Goal: Task Accomplishment & Management: Manage account settings

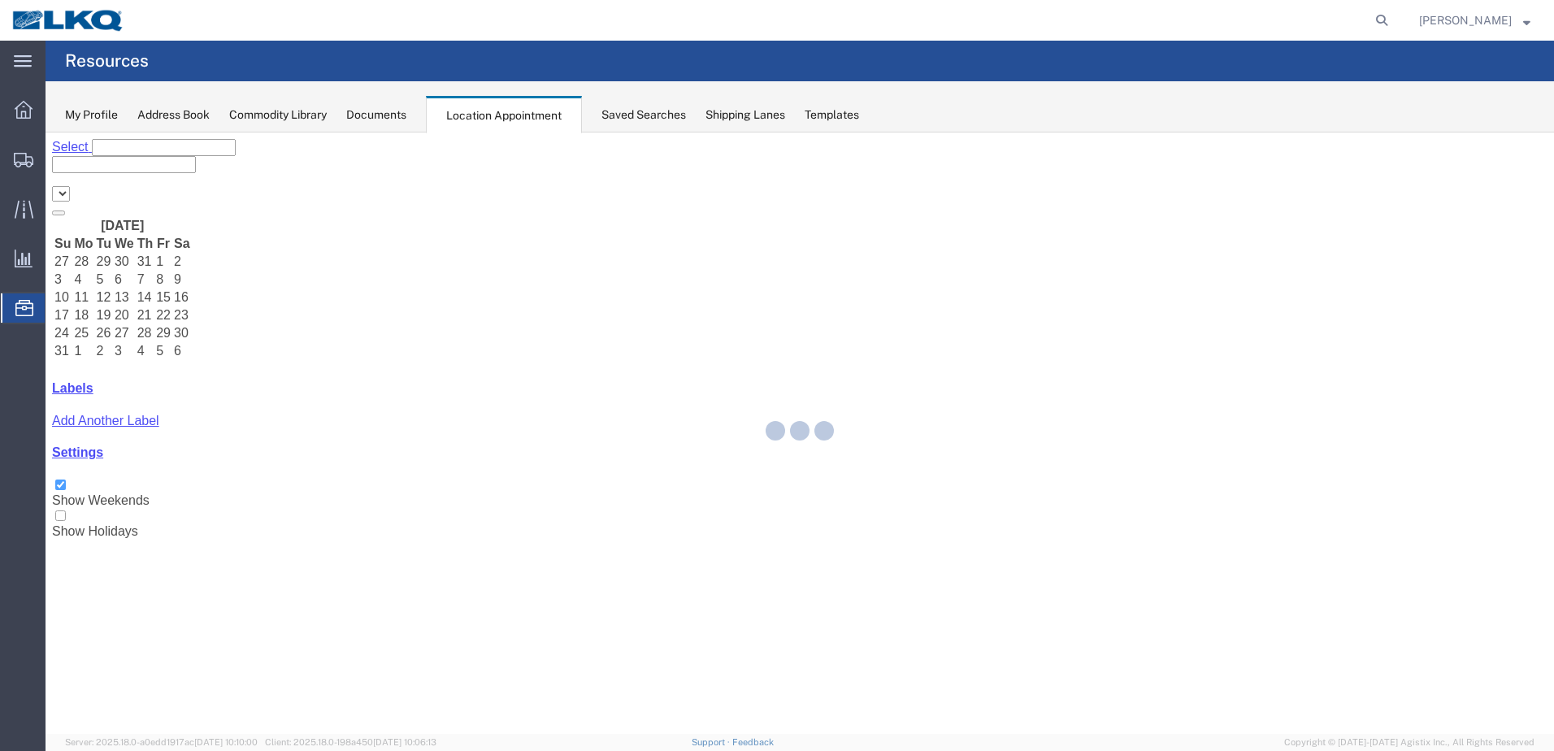
select select "28018"
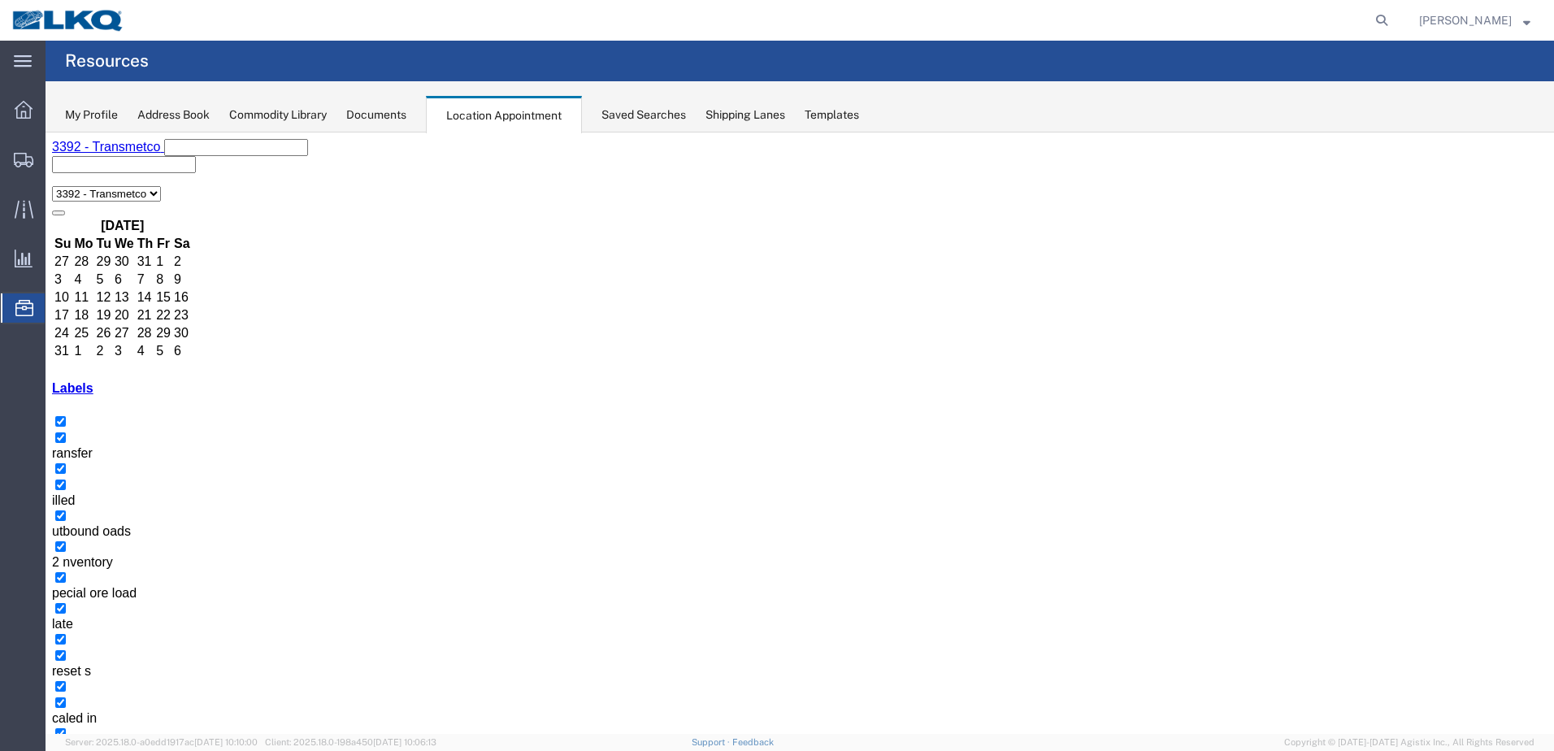
drag, startPoint x: 896, startPoint y: 314, endPoint x: 857, endPoint y: 301, distance: 41.1
select select "1"
select select
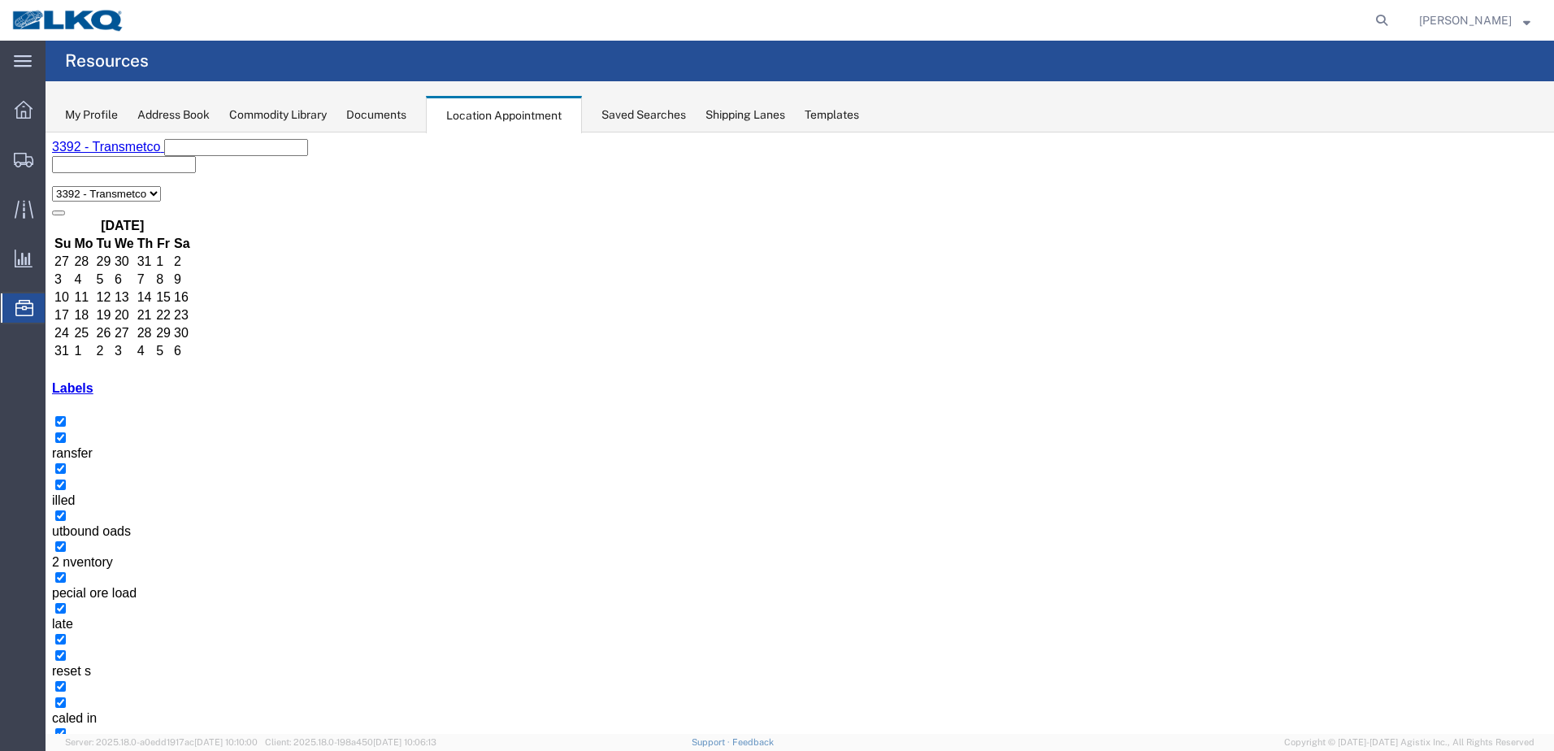
select select "1"
select select "22"
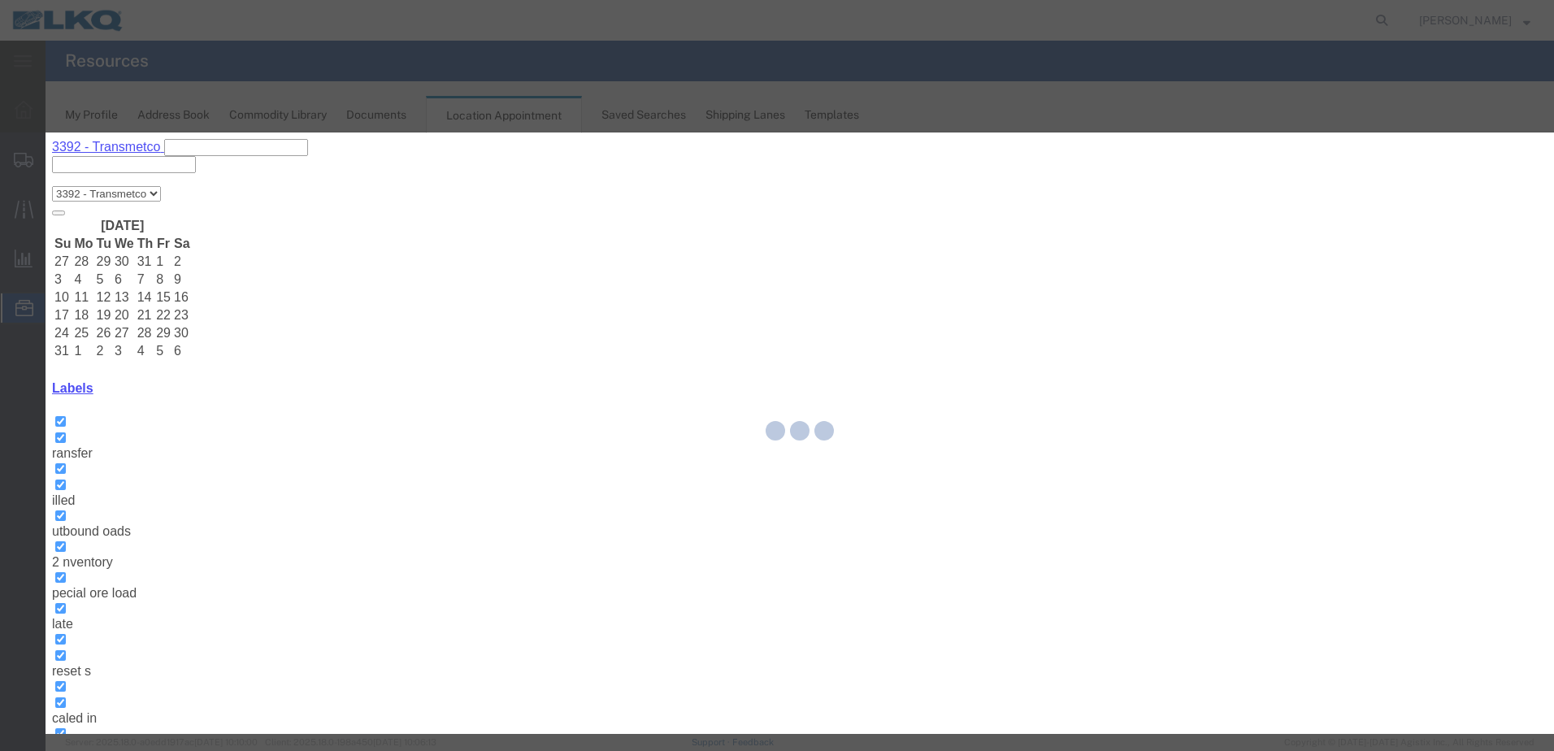
select select
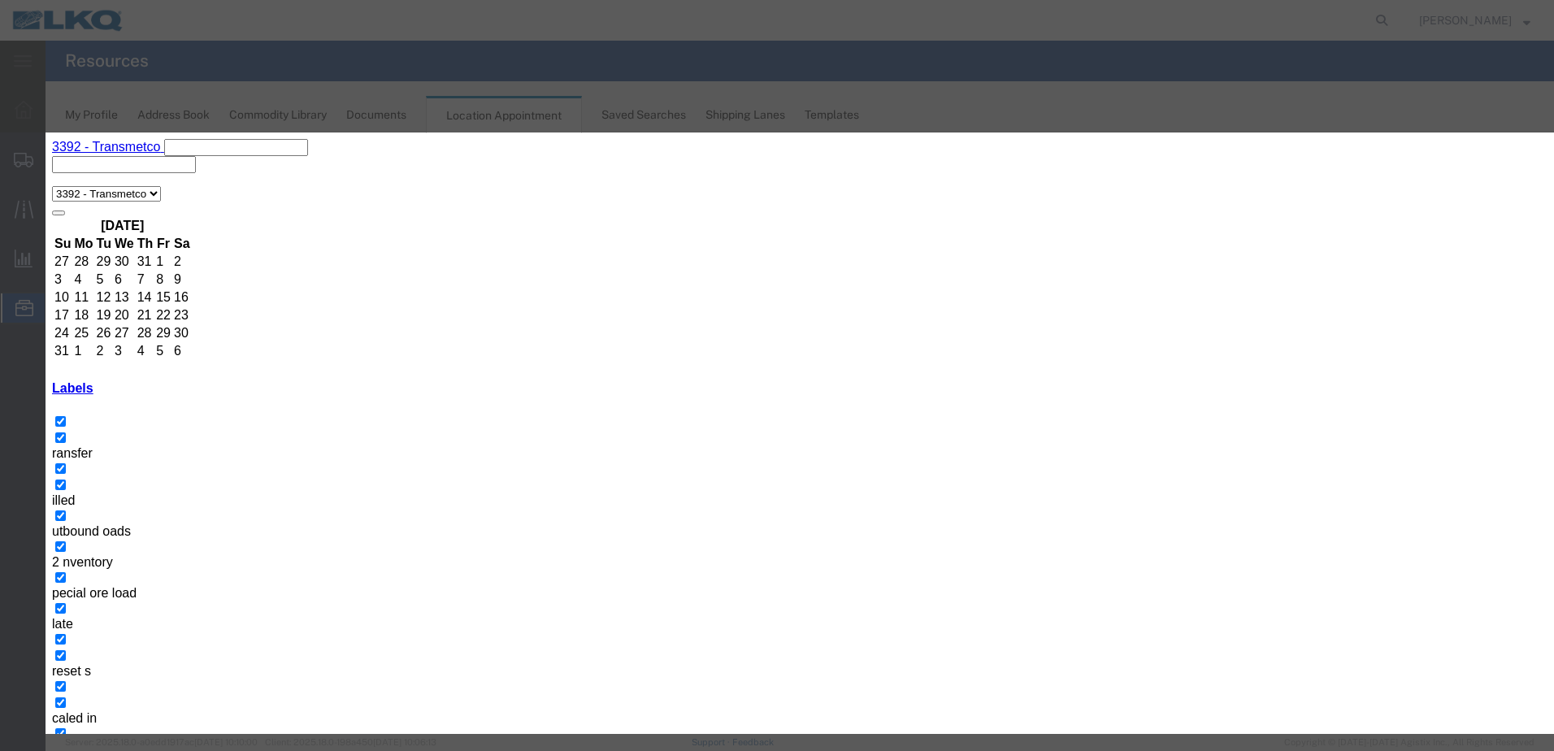
type input "d"
select select "40"
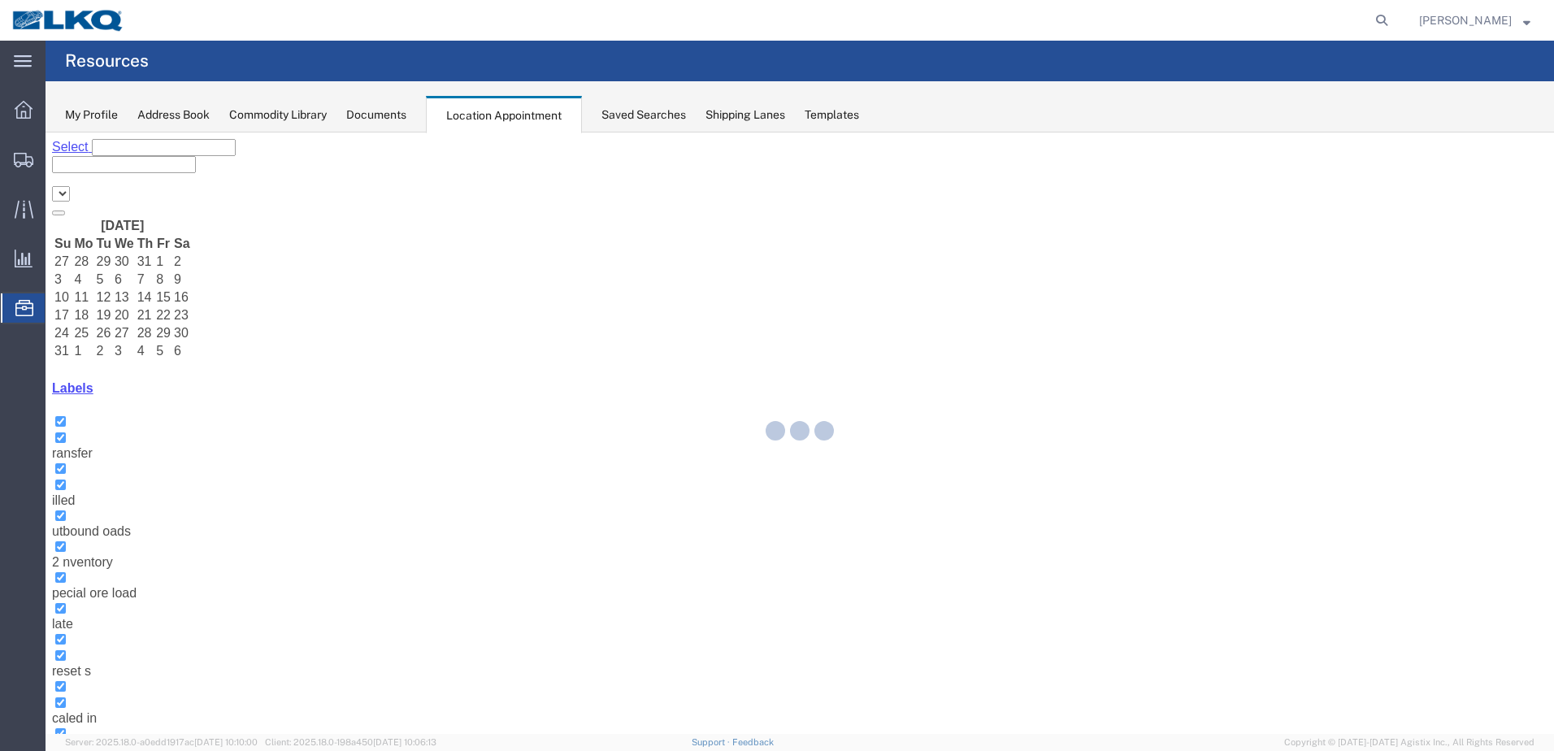
select select "28018"
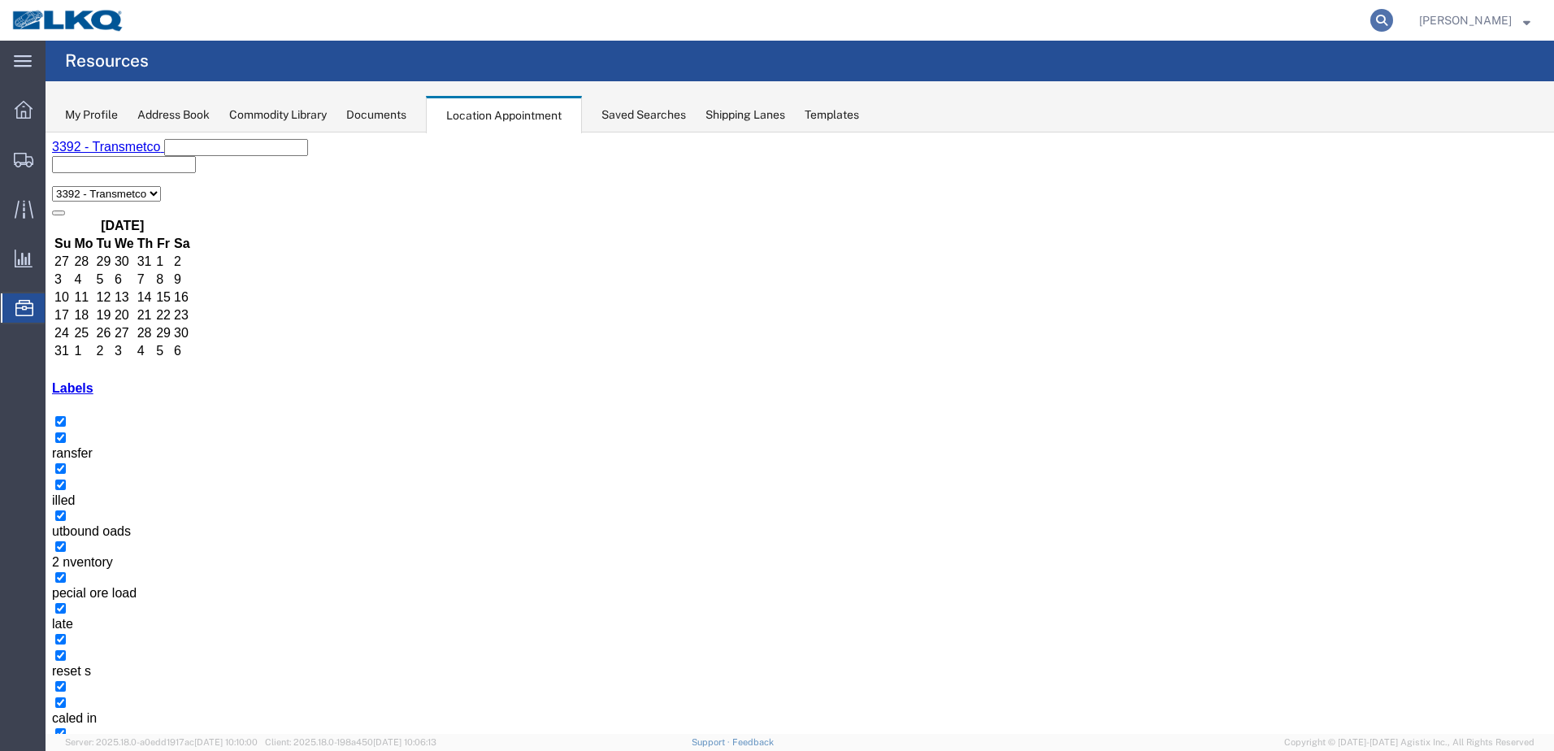
click at [1389, 11] on icon at bounding box center [1381, 20] width 23 height 23
click at [1283, 24] on input "search" at bounding box center [1123, 20] width 494 height 39
click at [1393, 20] on icon at bounding box center [1381, 20] width 23 height 23
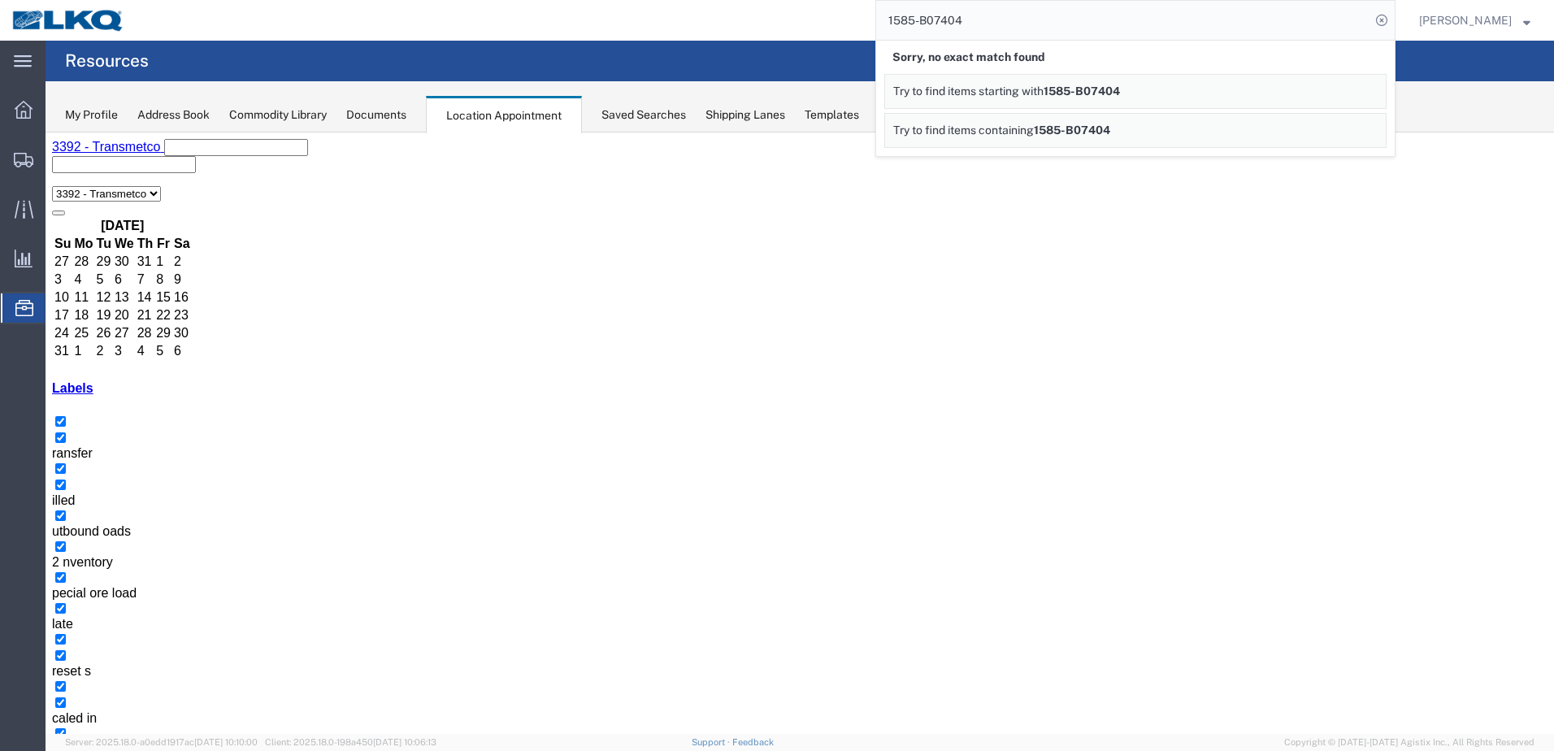
click at [1234, 13] on input "1585-B07404" at bounding box center [1123, 20] width 494 height 39
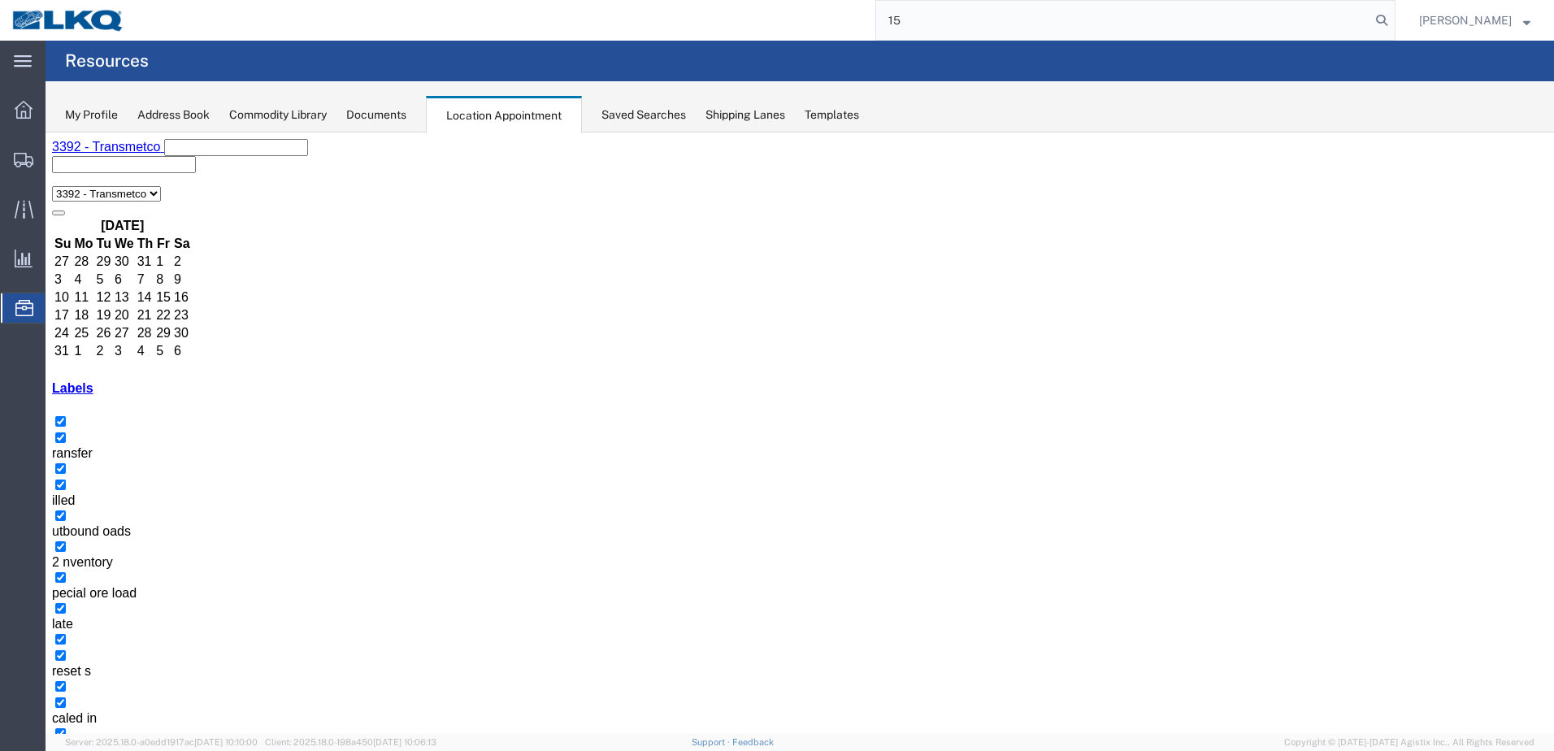
type input "1"
type input "56431302"
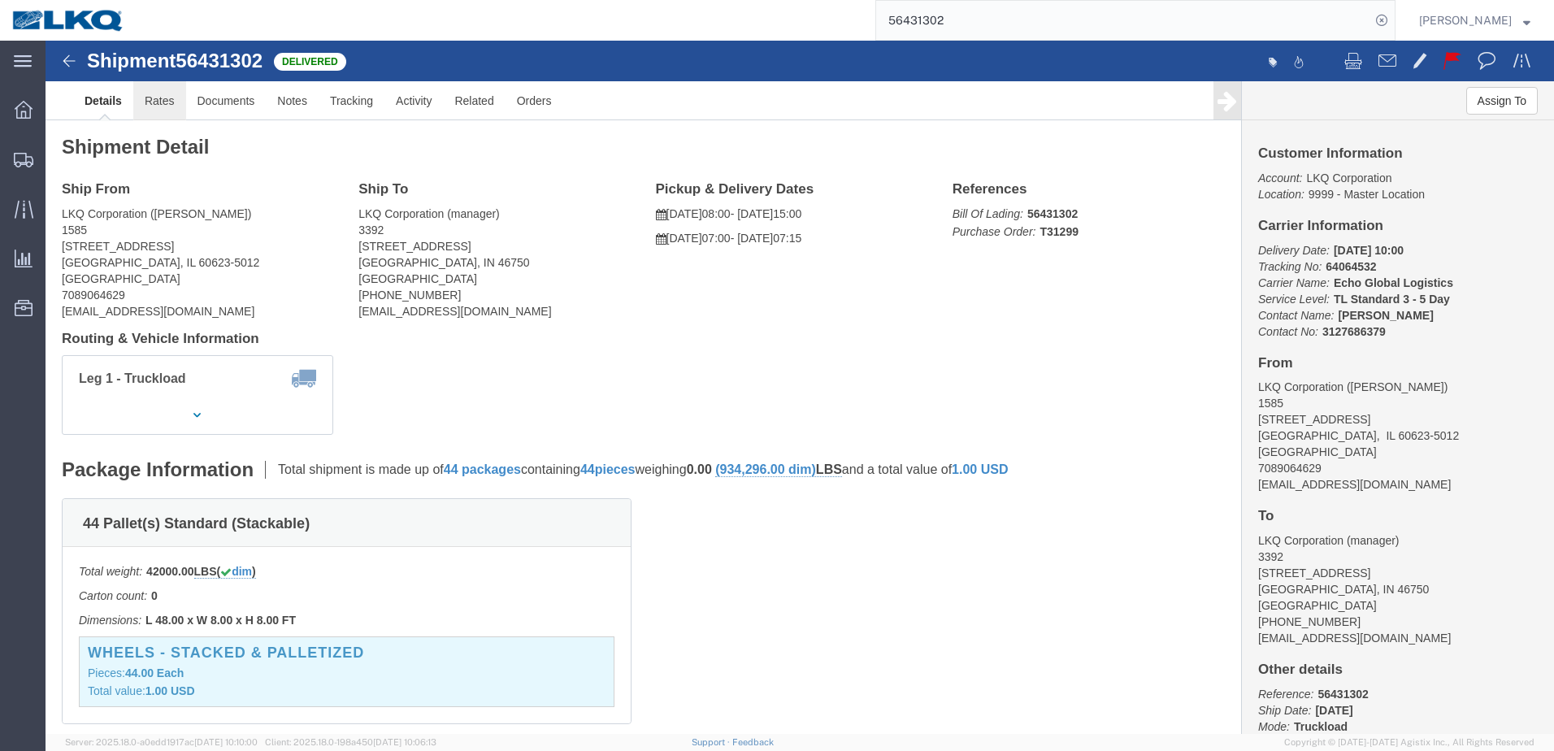
click link "Rates"
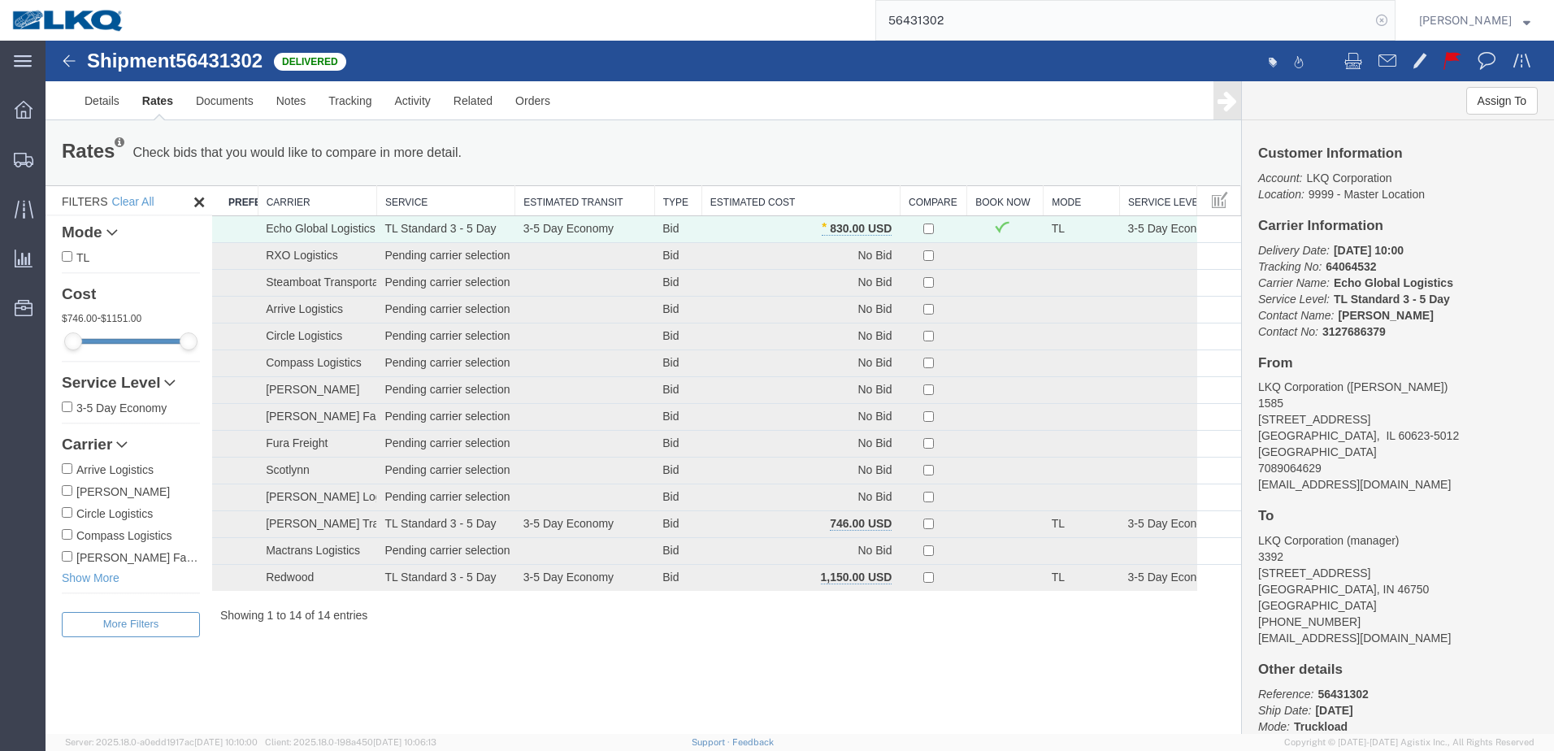
click at [1393, 23] on icon at bounding box center [1381, 20] width 23 height 23
click at [12, 295] on div at bounding box center [24, 308] width 46 height 33
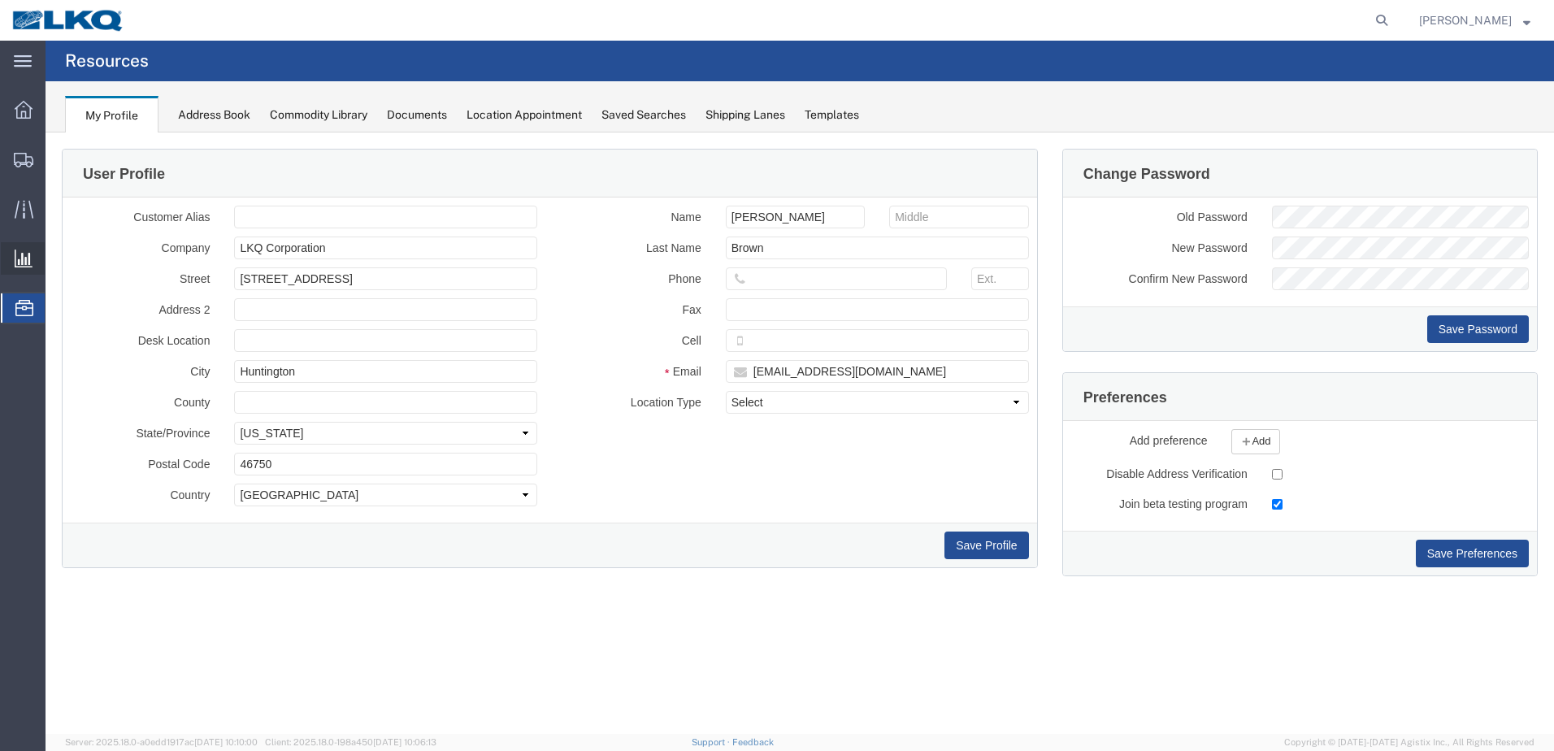
click at [7, 266] on div at bounding box center [24, 258] width 46 height 33
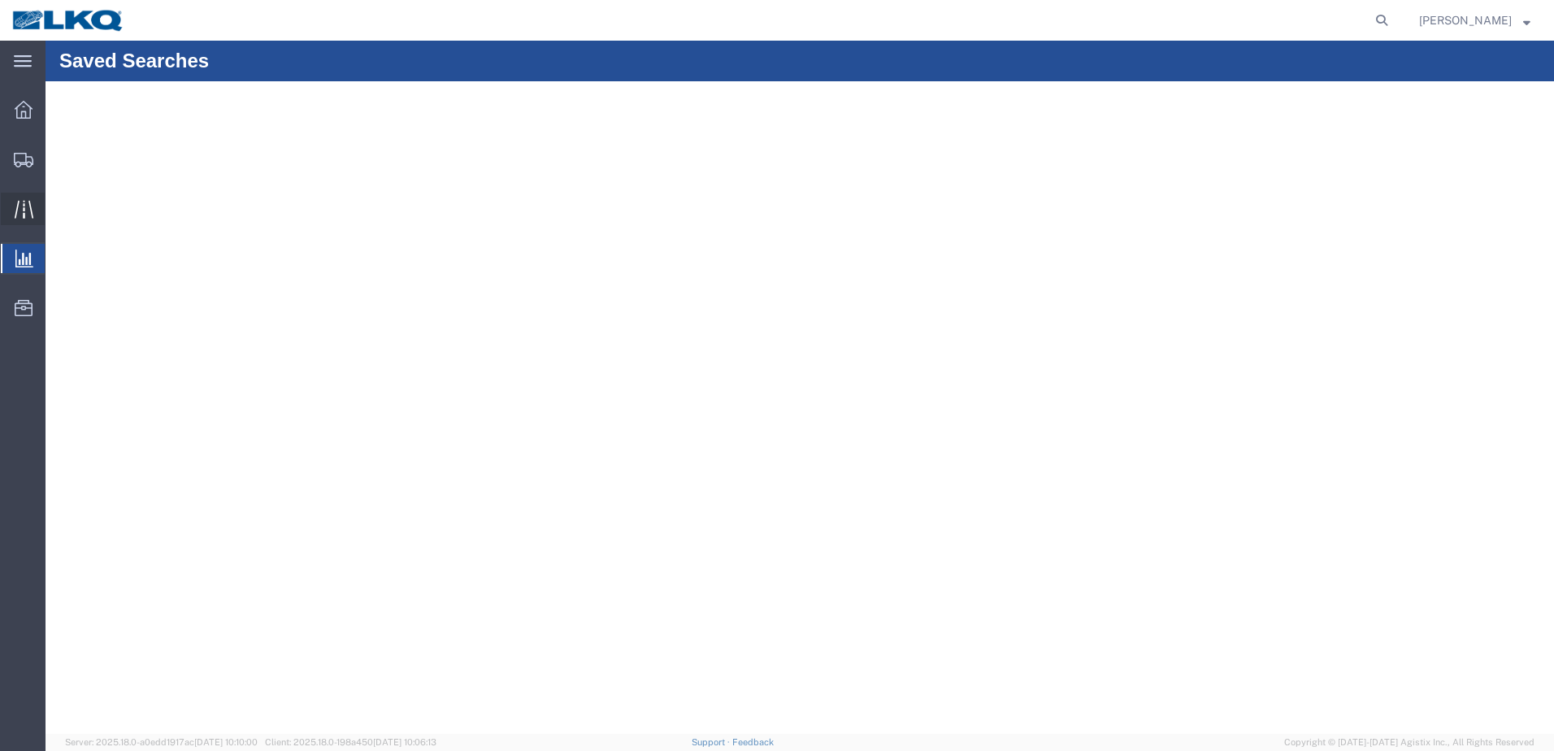
click at [29, 217] on icon at bounding box center [24, 209] width 19 height 19
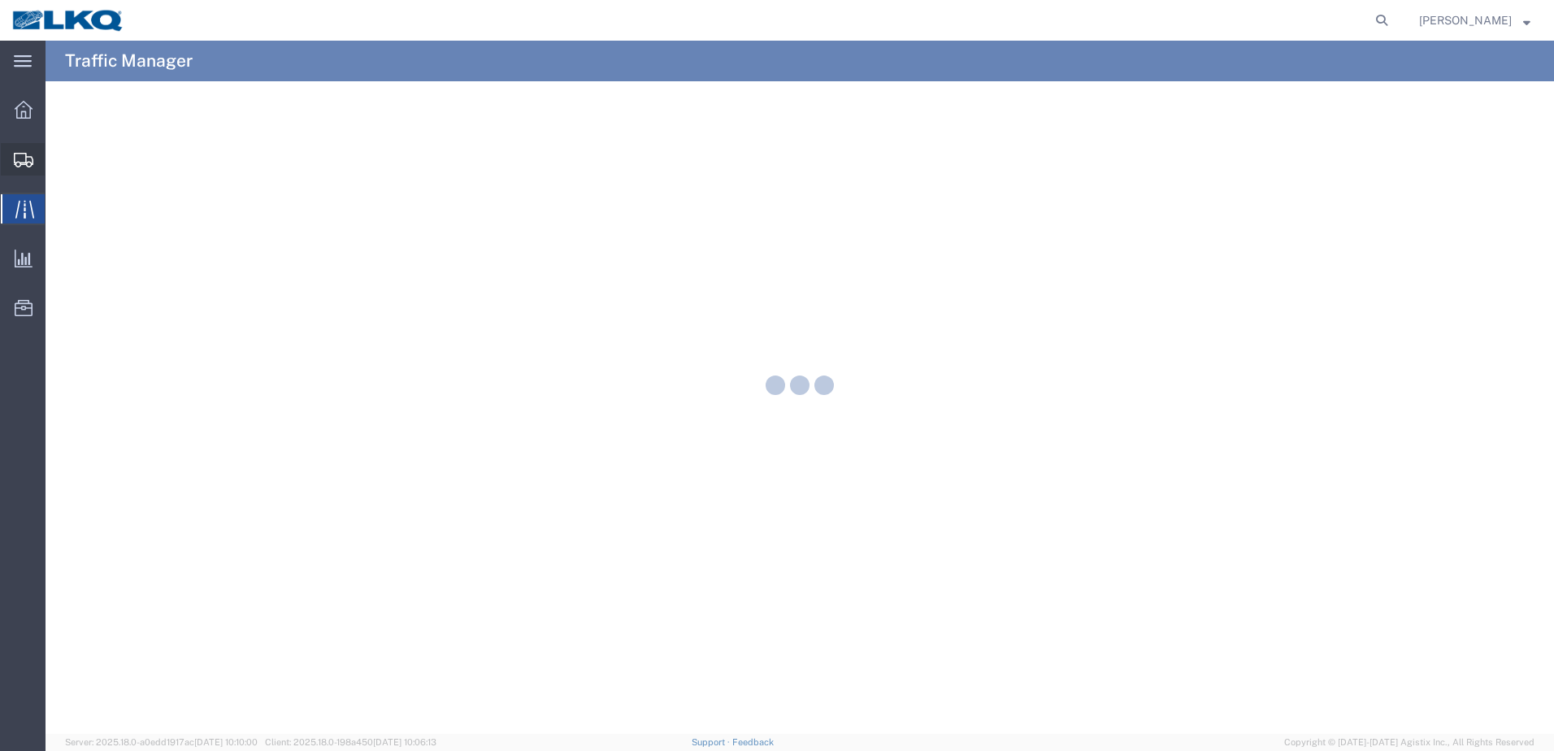
click at [24, 164] on icon at bounding box center [24, 160] width 20 height 15
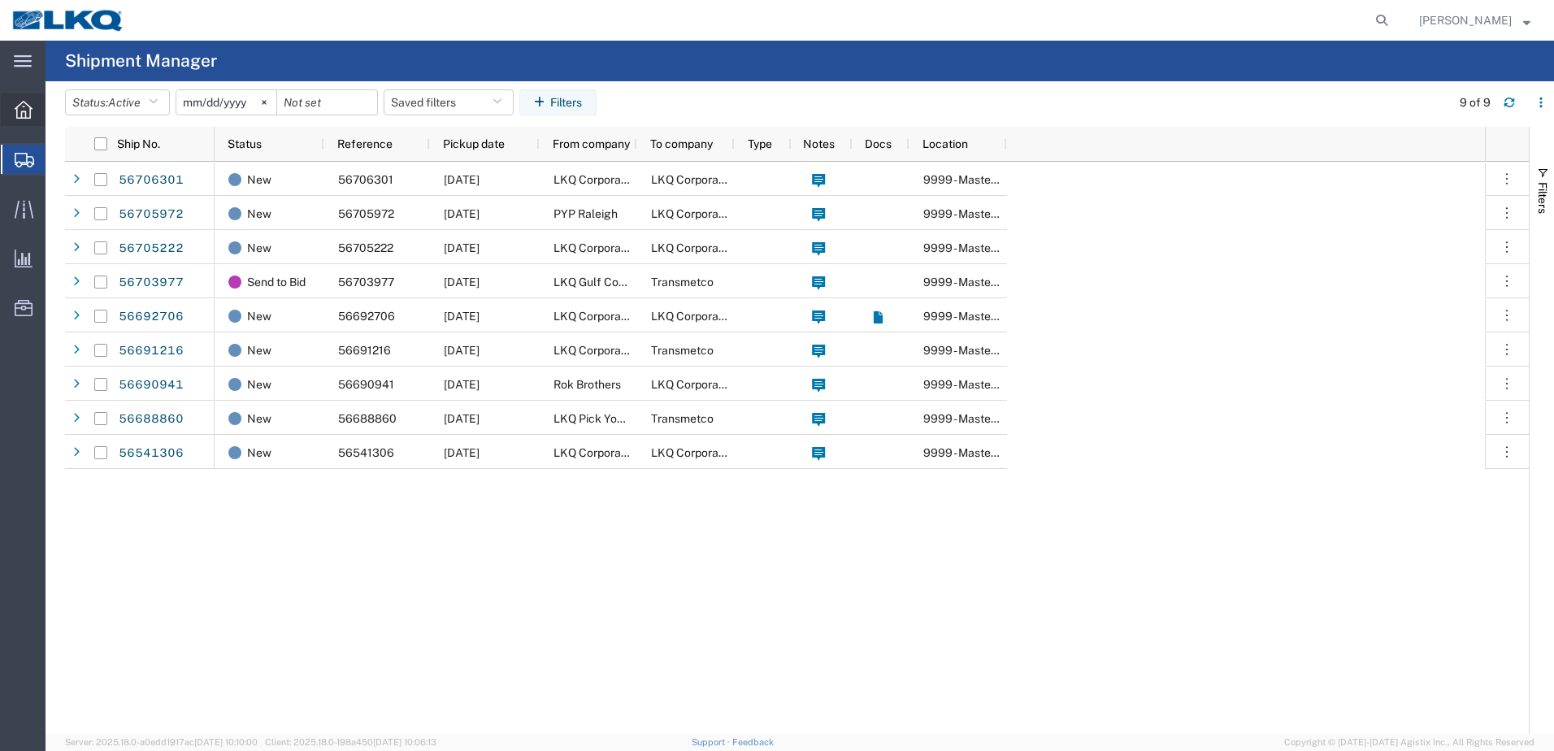
click at [19, 115] on icon at bounding box center [24, 110] width 18 height 18
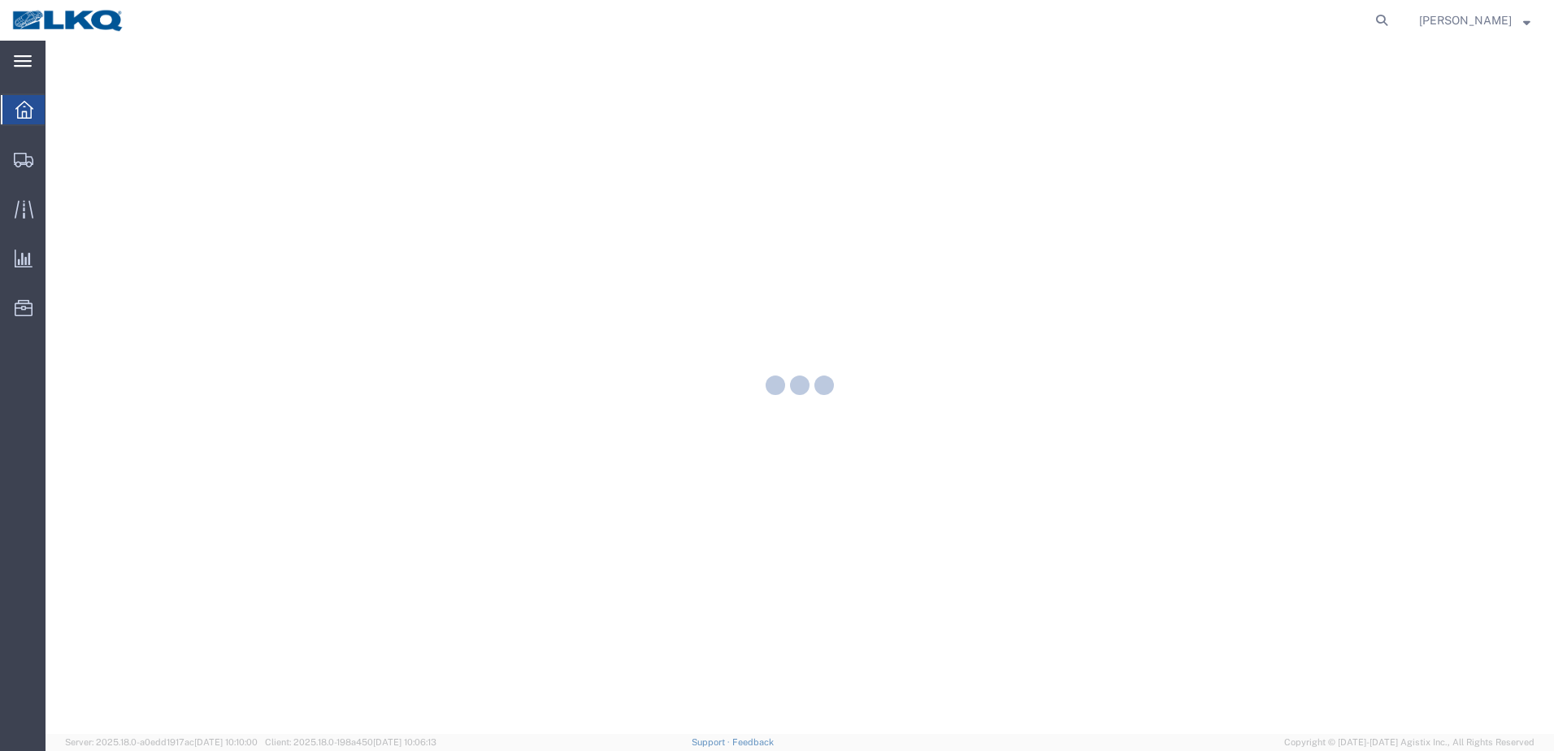
click at [23, 63] on icon at bounding box center [23, 61] width 18 height 12
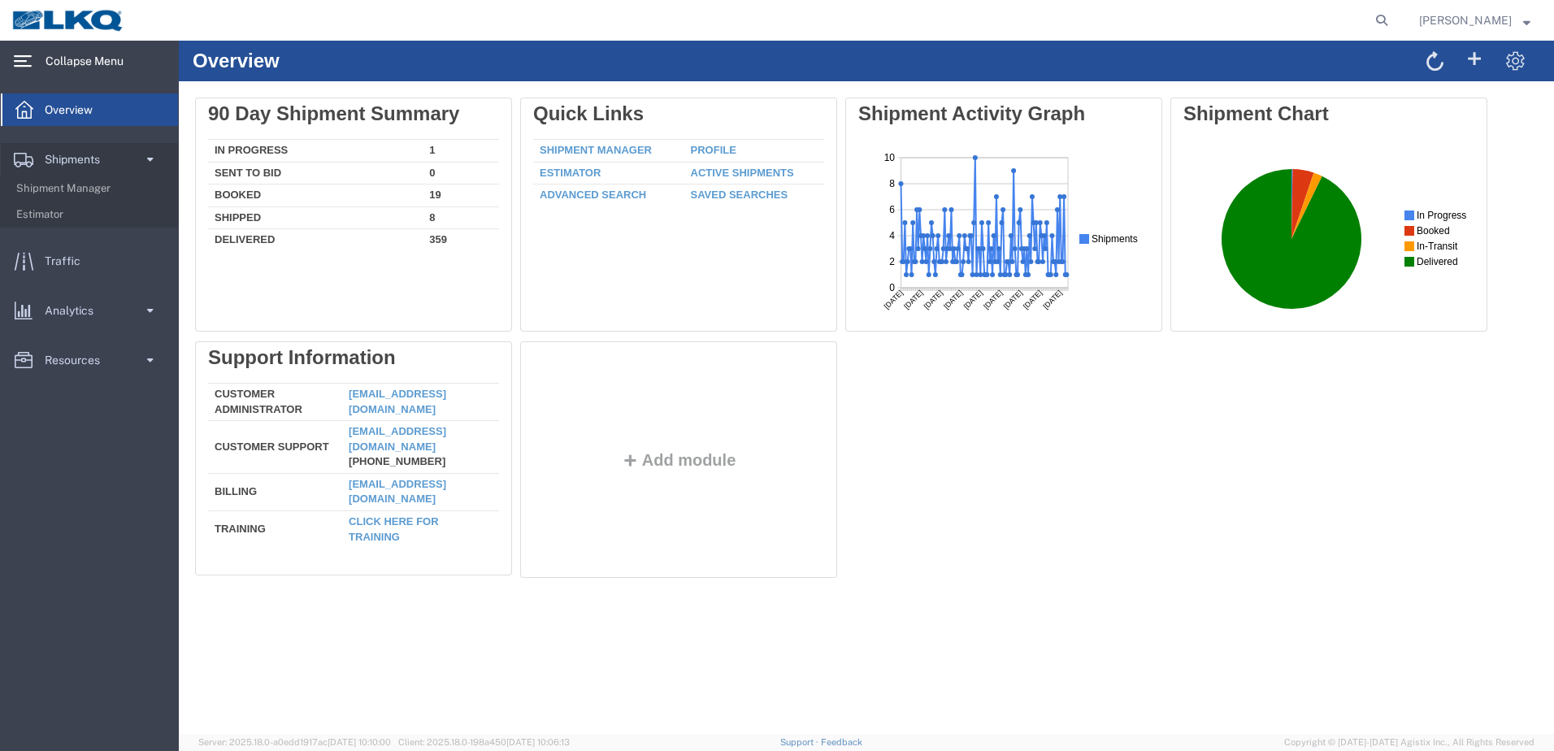
click at [100, 114] on span "Overview" at bounding box center [74, 109] width 59 height 33
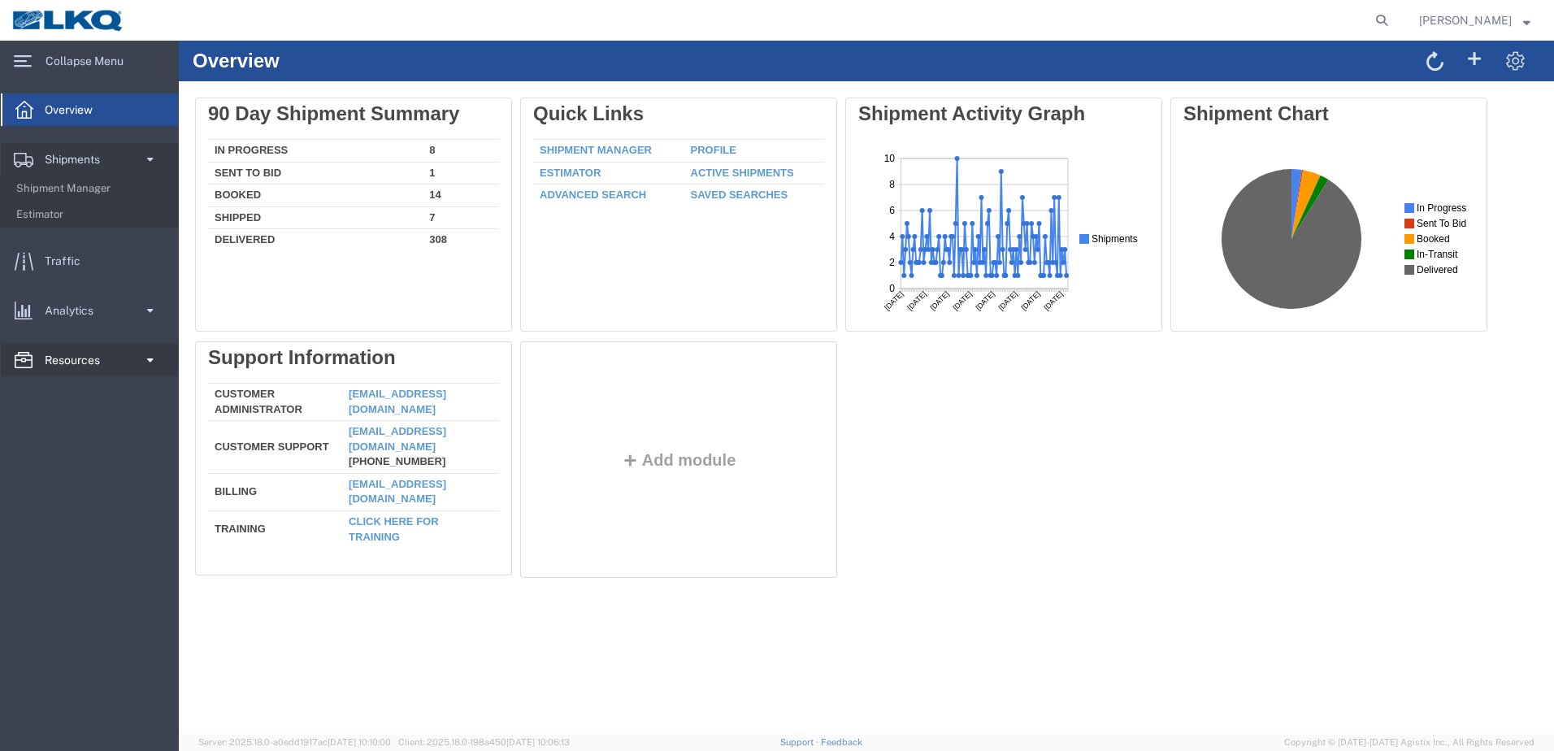
click at [55, 348] on span "Resources" at bounding box center [78, 360] width 67 height 33
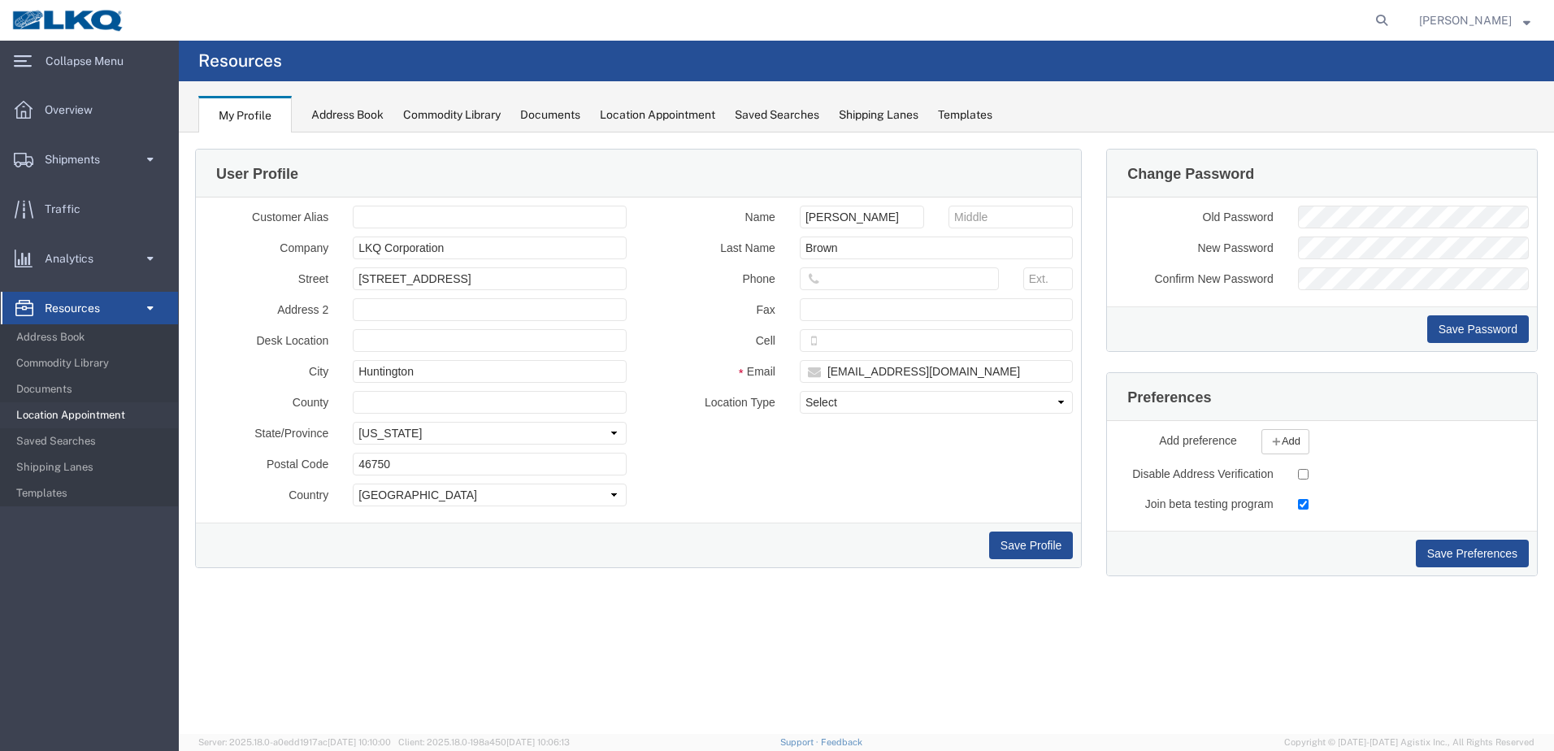
click at [113, 419] on span "Location Appointment" at bounding box center [91, 415] width 150 height 33
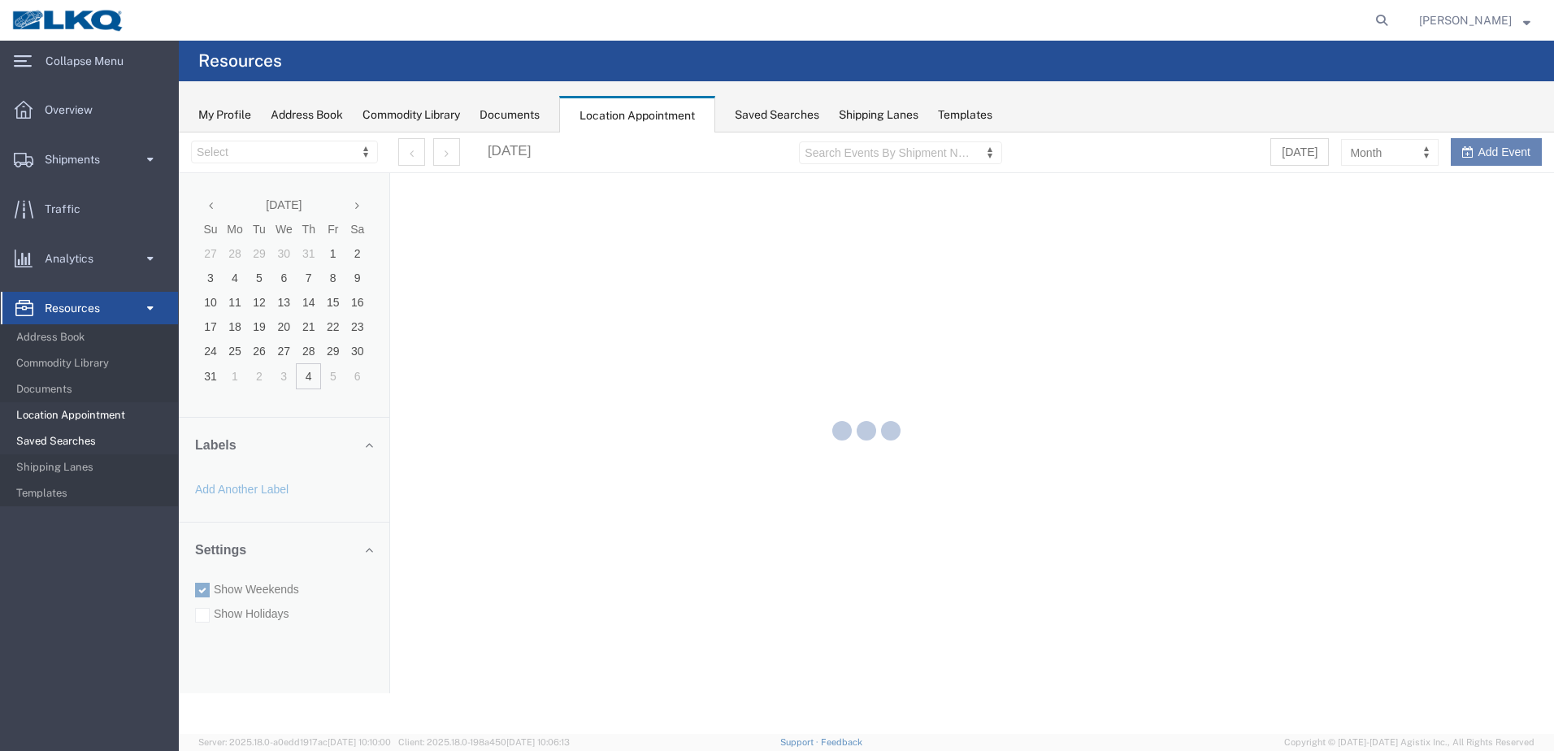
select select "28018"
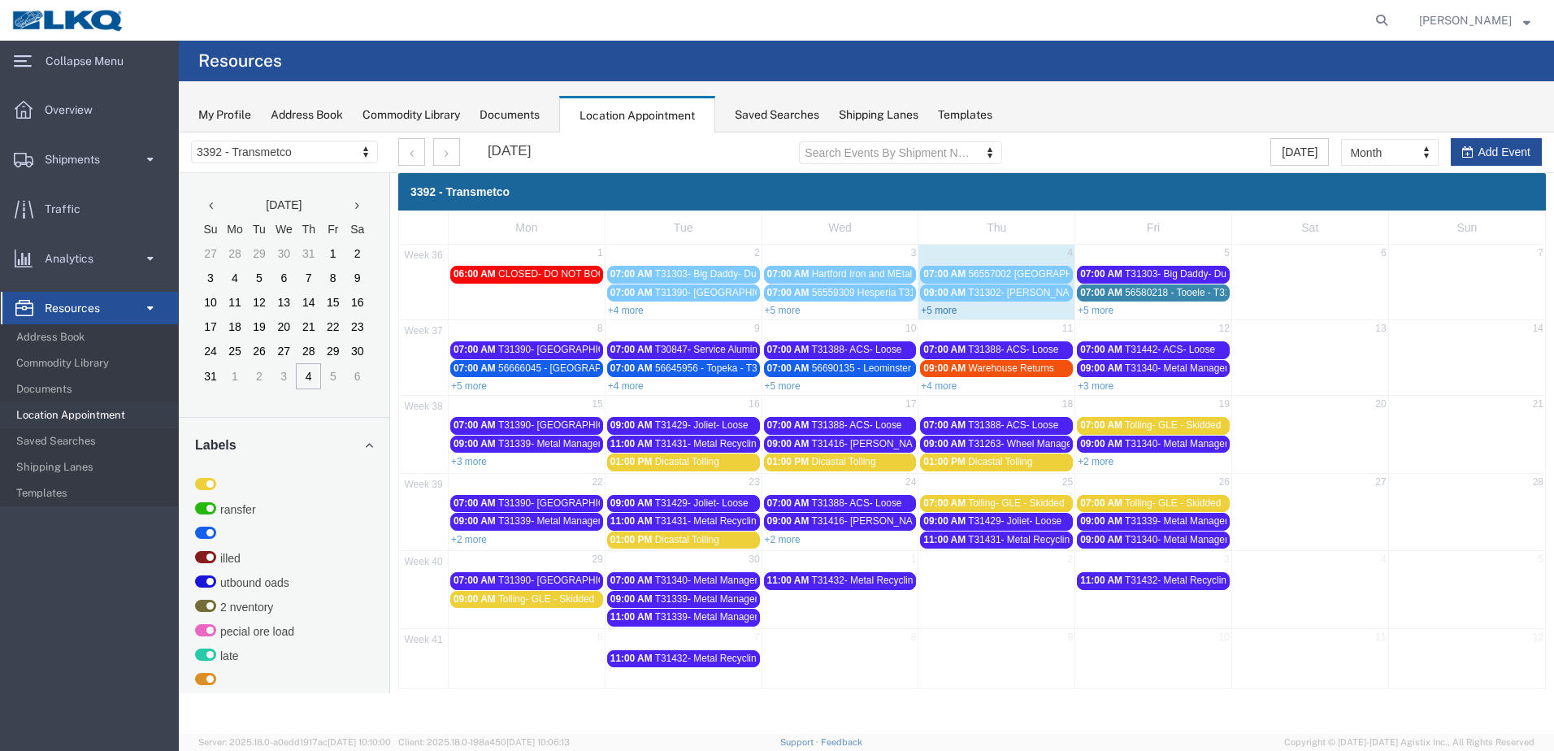
click at [952, 315] on link "+5 more" at bounding box center [939, 310] width 36 height 11
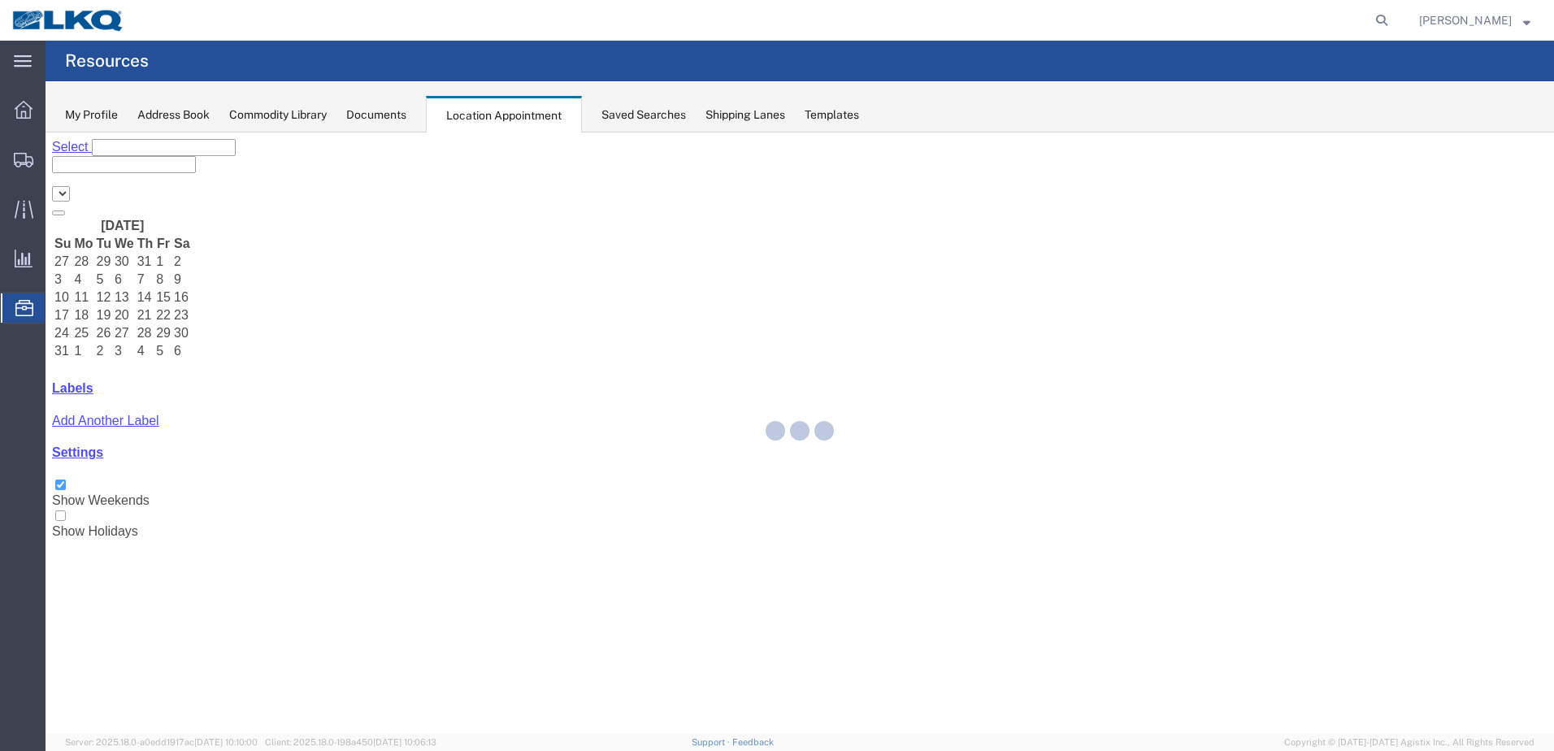
select select "28018"
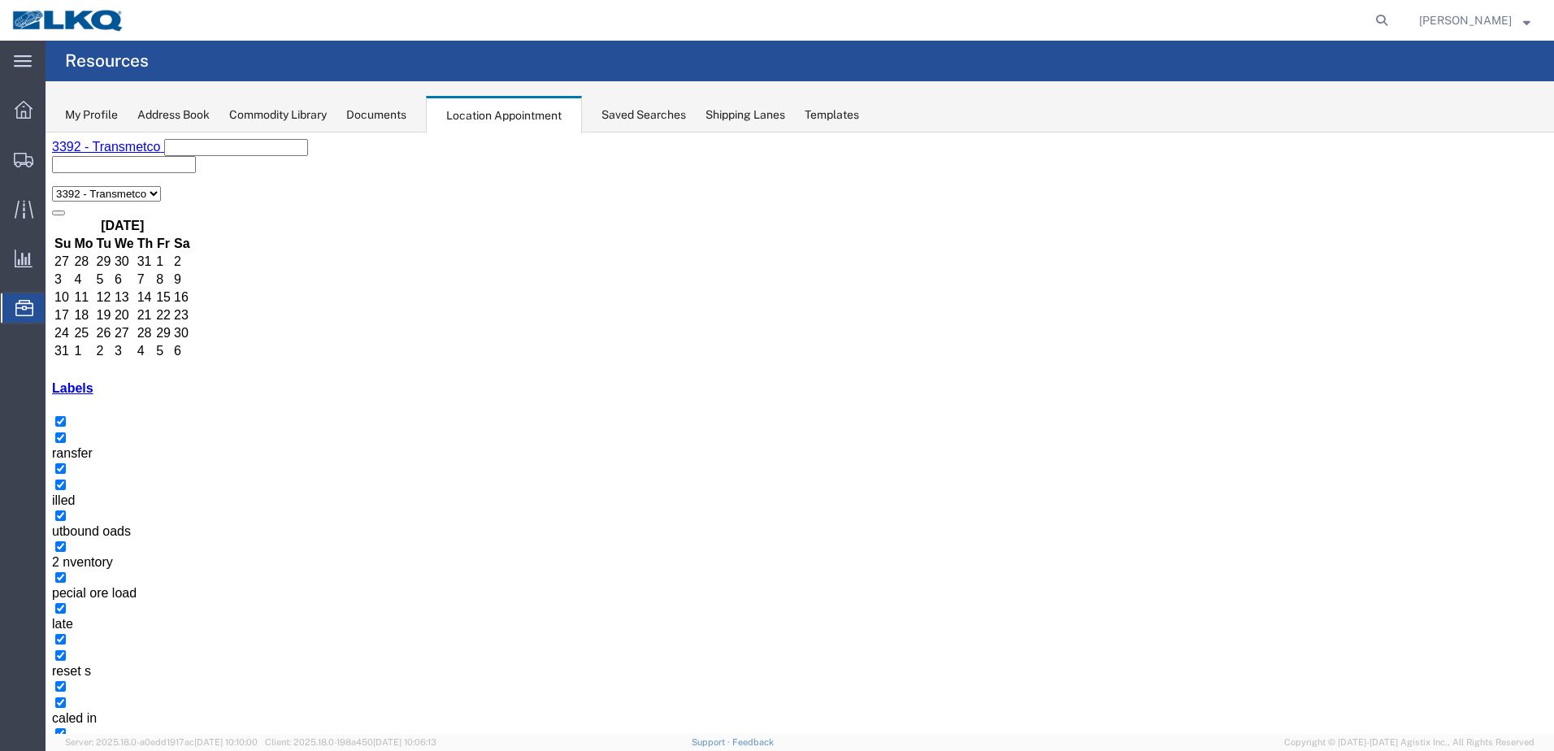
click at [1377, 21] on form at bounding box center [1382, 20] width 26 height 41
click at [1381, 21] on icon at bounding box center [1381, 20] width 23 height 23
click at [1230, 24] on input "search" at bounding box center [1123, 20] width 494 height 39
type input "59539420"
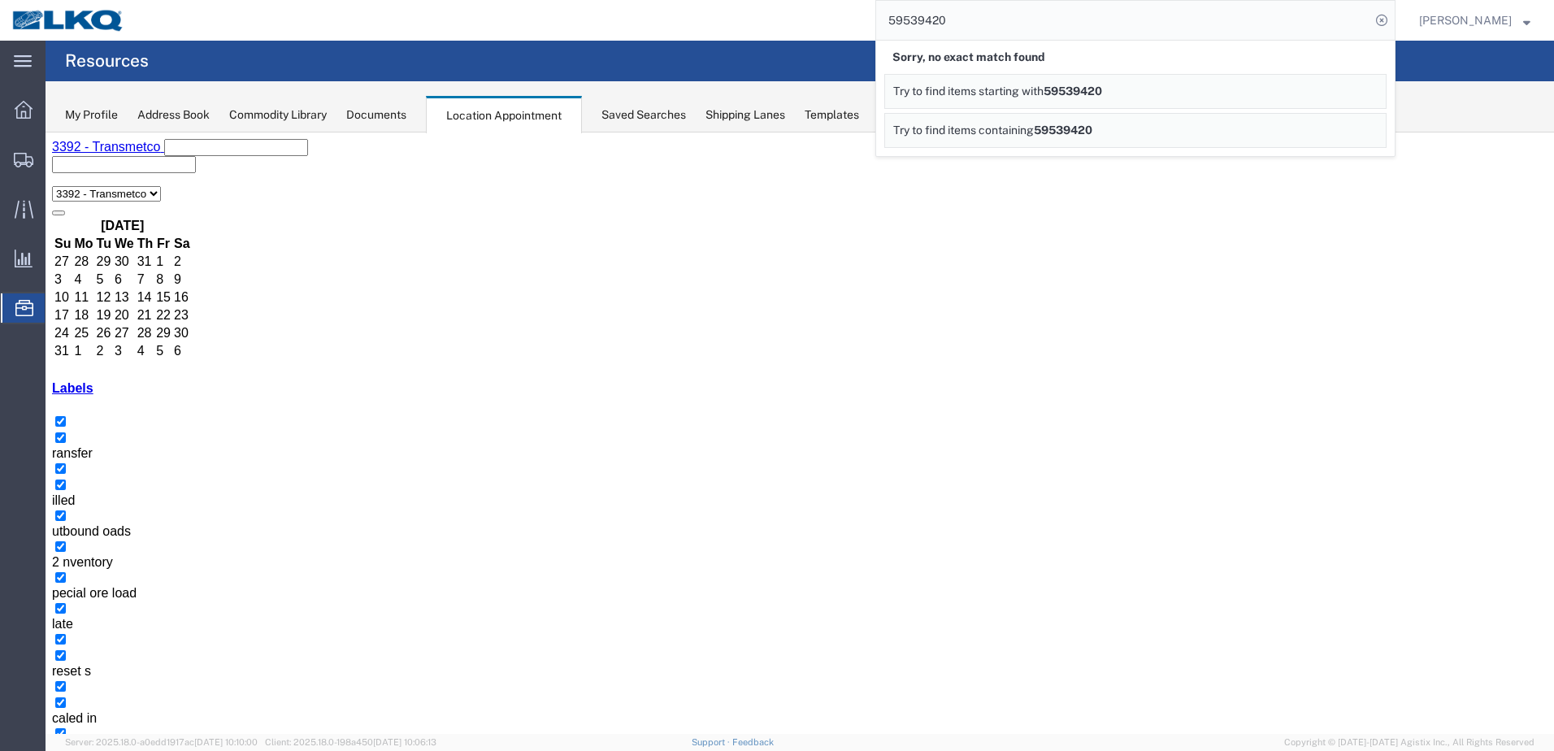
click at [1034, 132] on span "Try to find items containing" at bounding box center [963, 130] width 141 height 13
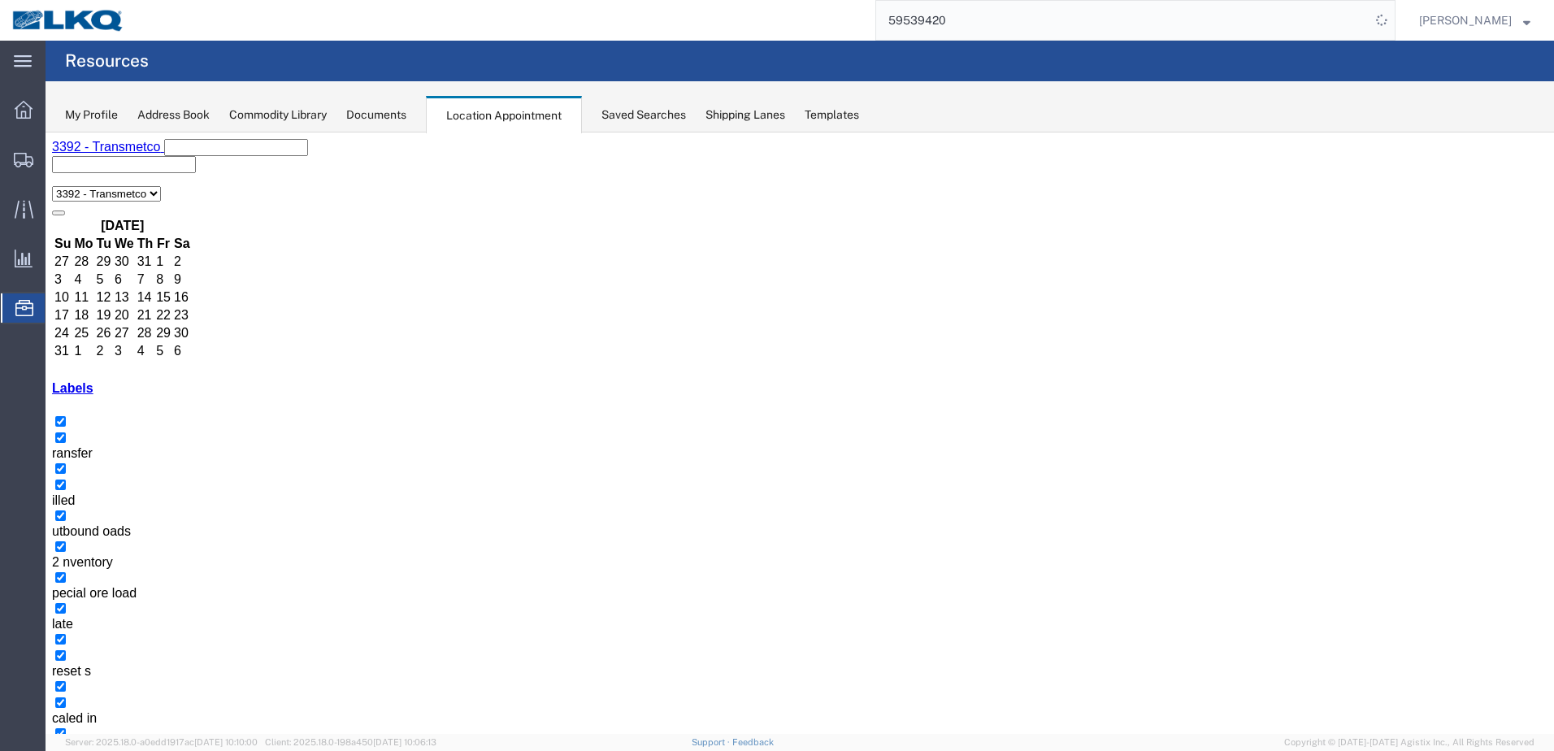
drag, startPoint x: 1147, startPoint y: 7, endPoint x: 796, endPoint y: 12, distance: 351.1
click at [803, 16] on div "59539420" at bounding box center [766, 20] width 1259 height 41
type input "56539420"
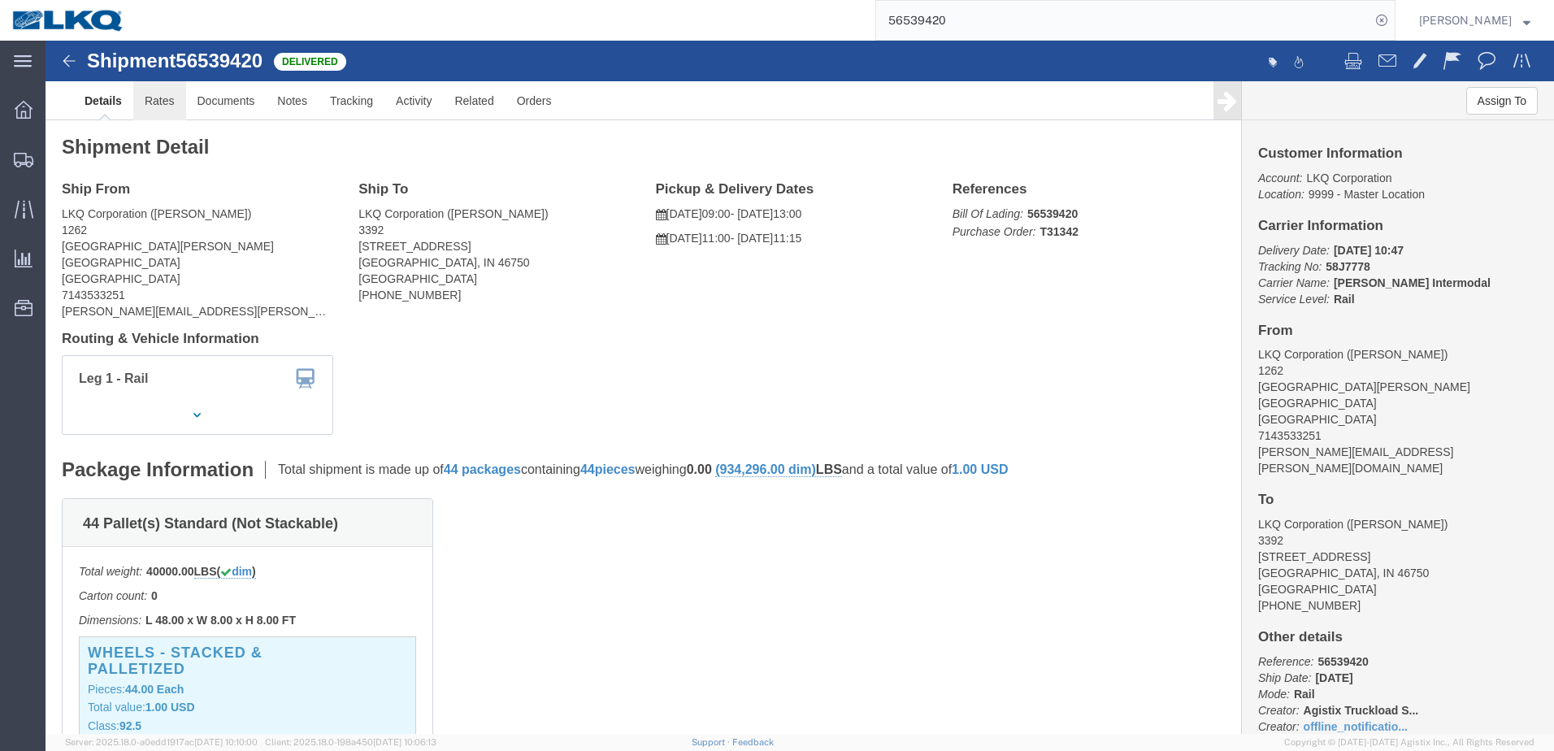
click link "Rates"
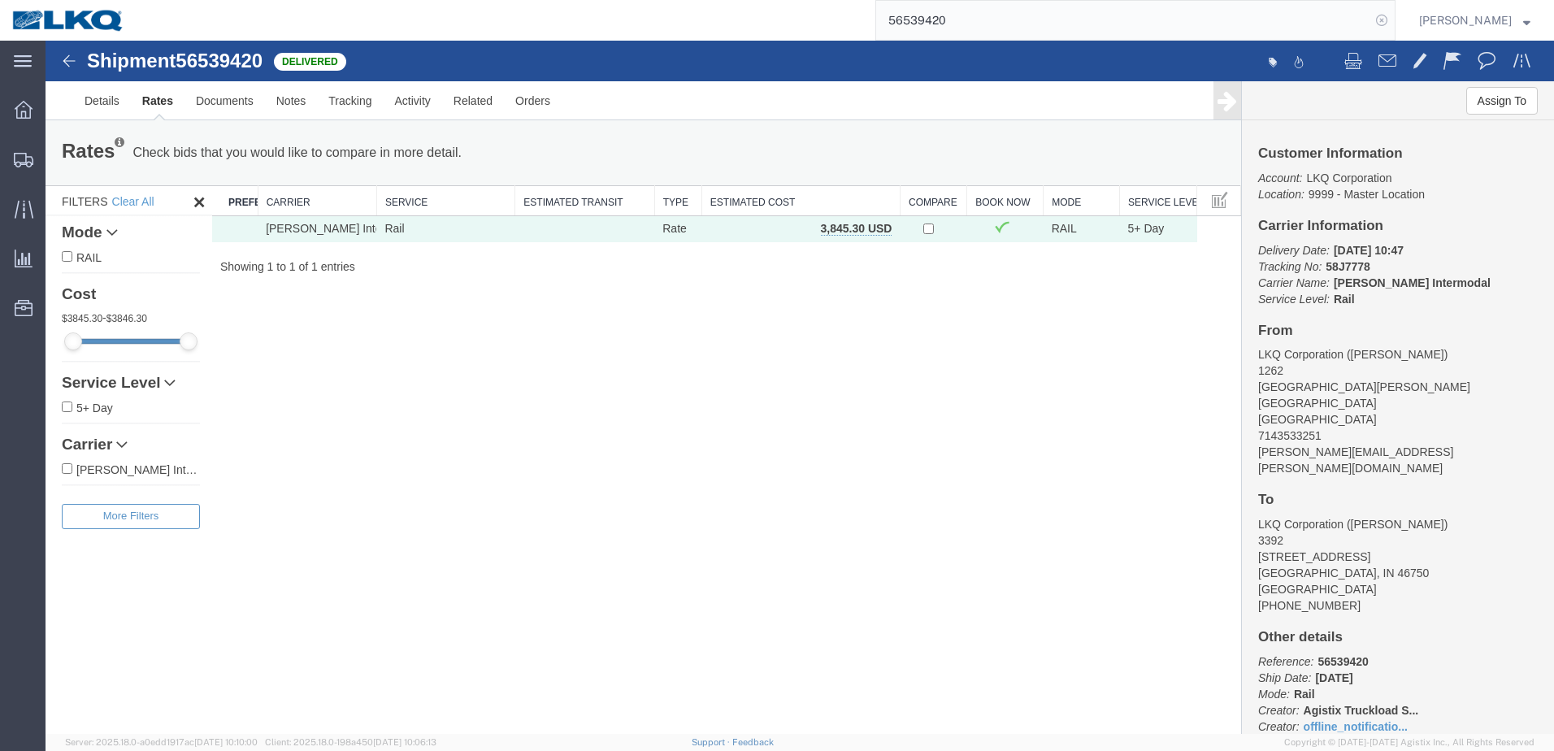
click at [1393, 13] on icon at bounding box center [1381, 20] width 23 height 23
click at [6, 54] on div "main_menu Created with Sketch." at bounding box center [23, 61] width 46 height 41
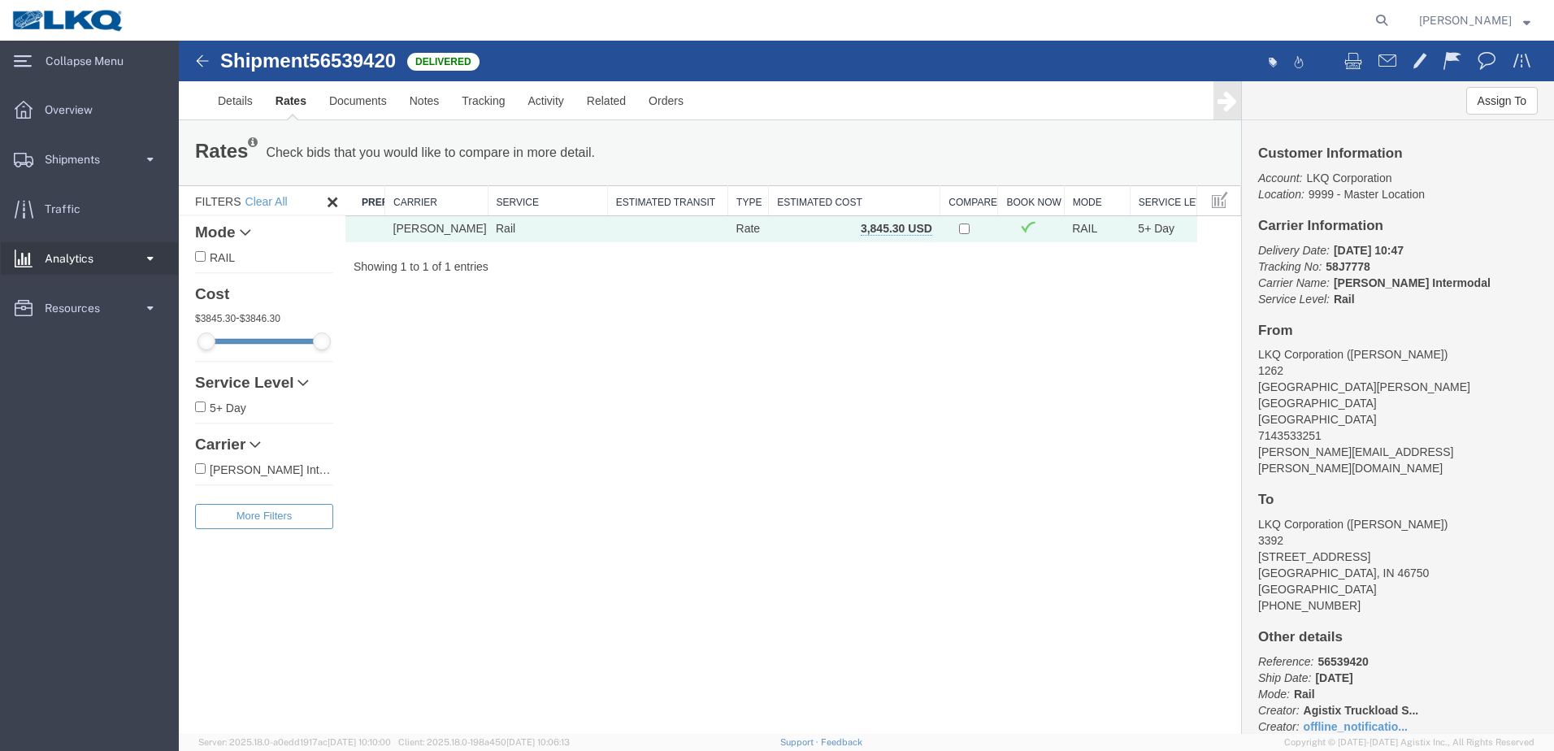
click at [121, 266] on link "Analytics" at bounding box center [89, 258] width 177 height 33
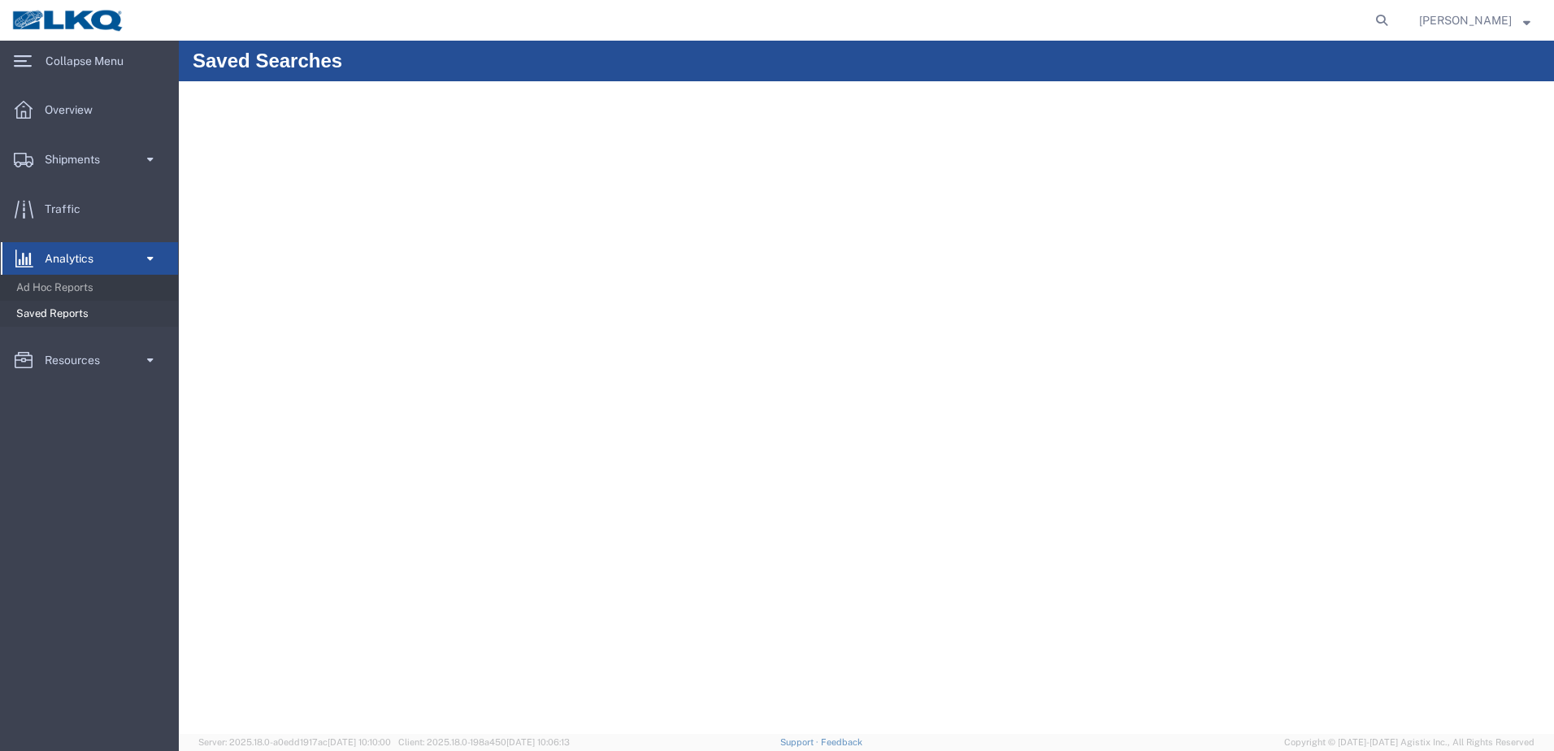
click at [121, 266] on link "Analytics" at bounding box center [89, 258] width 177 height 33
click at [121, 305] on link "Resources" at bounding box center [89, 308] width 177 height 33
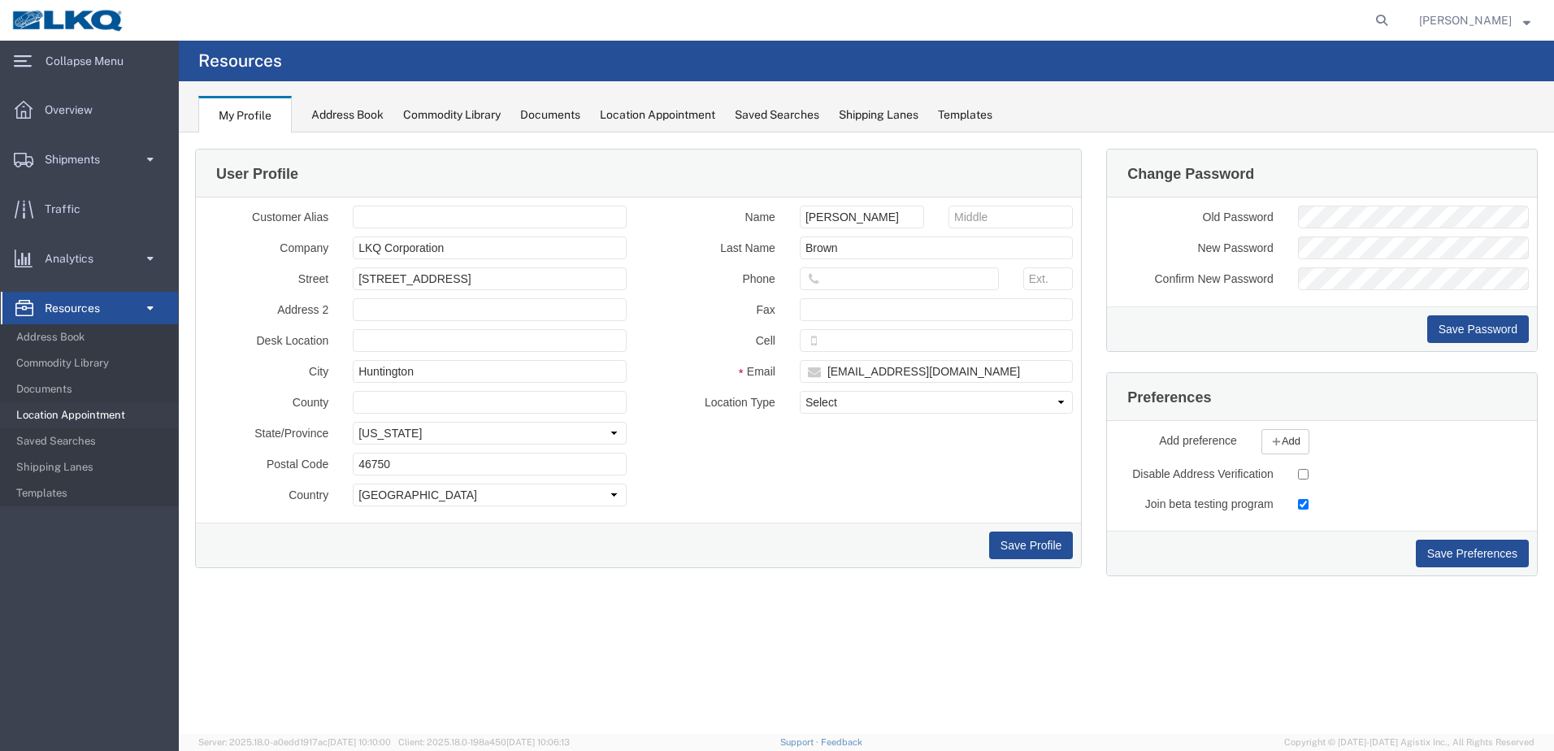
click at [128, 406] on span "Location Appointment" at bounding box center [91, 415] width 150 height 33
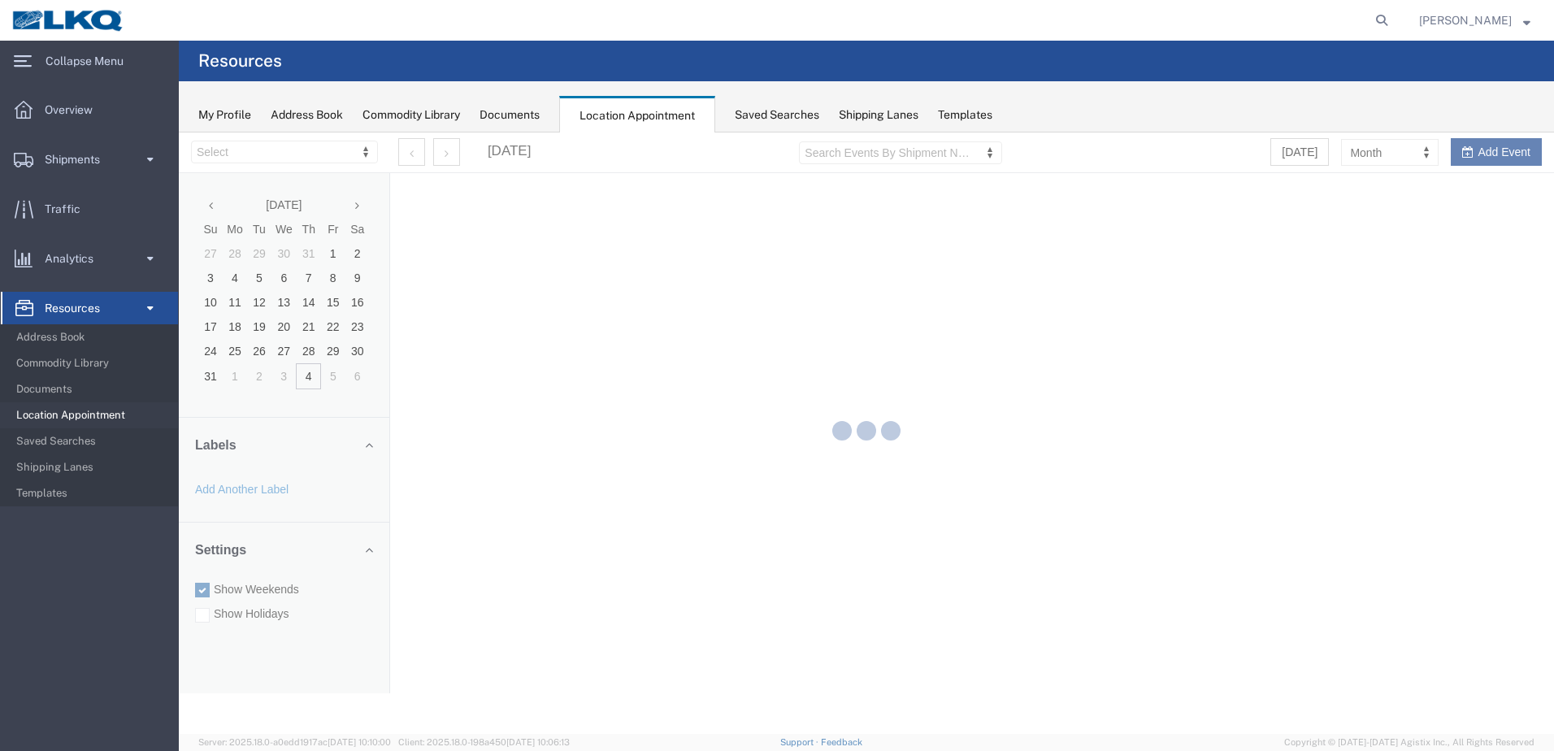
select select "28018"
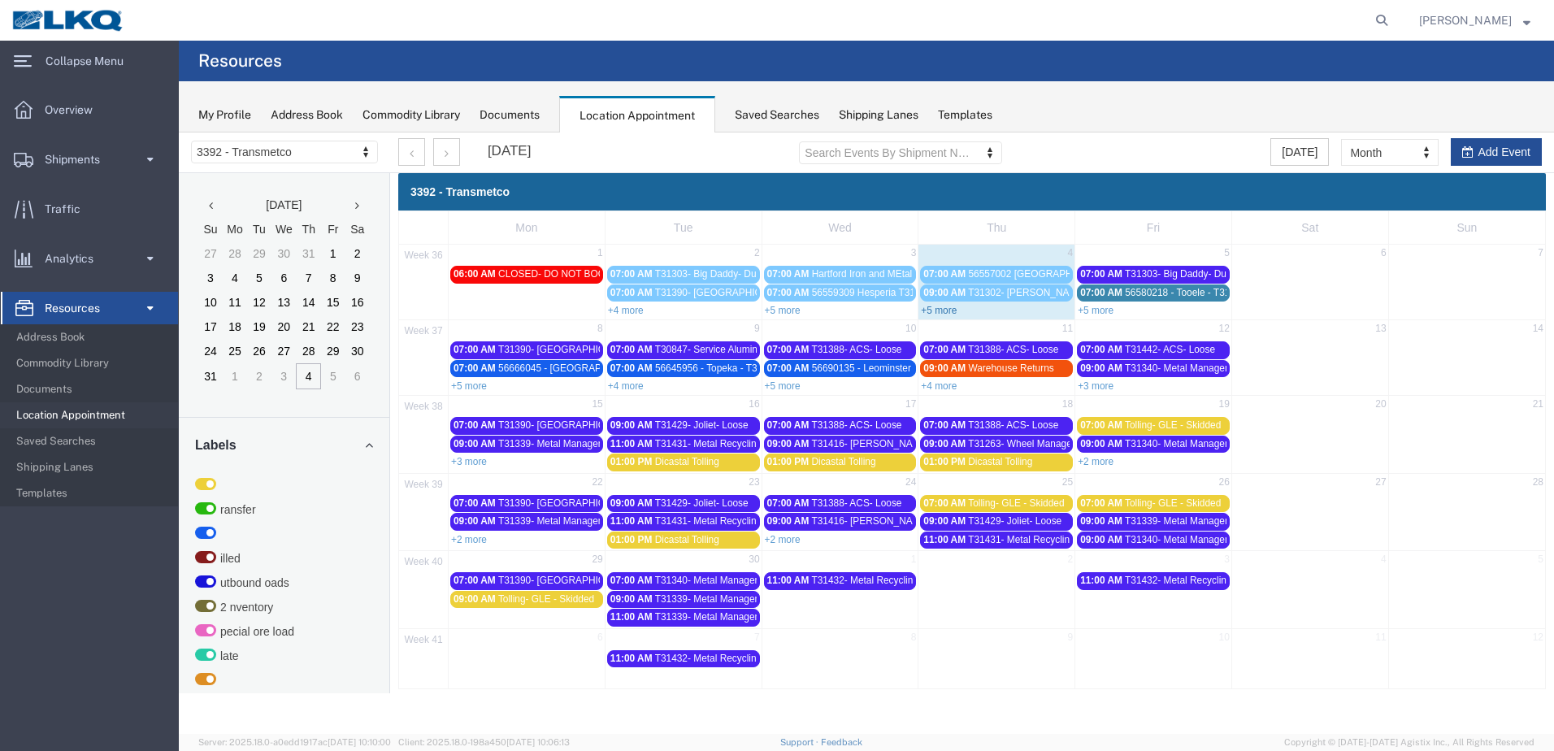
click at [943, 312] on link "+5 more" at bounding box center [939, 310] width 36 height 11
